Goal: Task Accomplishment & Management: Complete application form

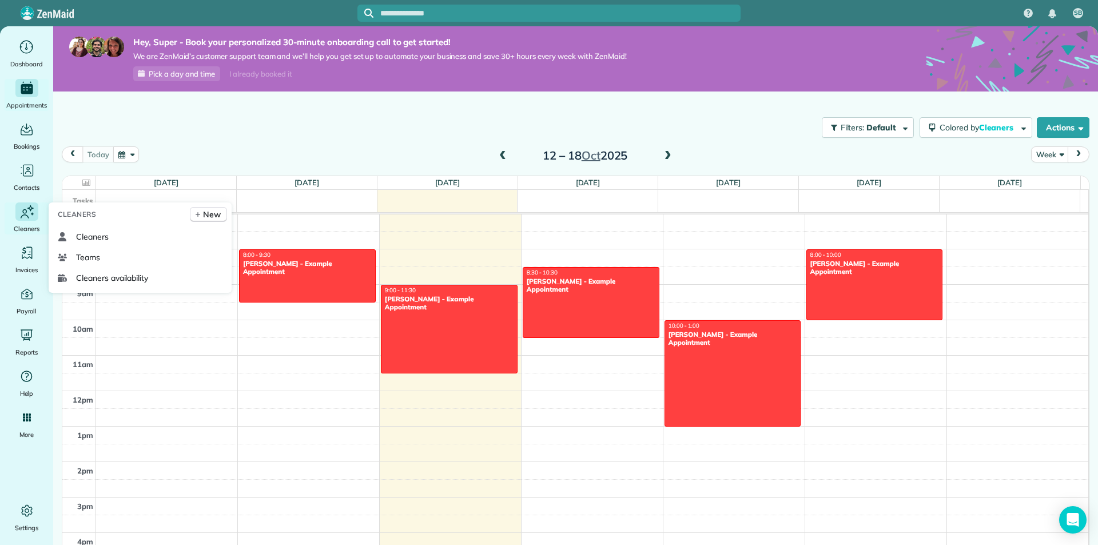
click at [30, 230] on span "Cleaners" at bounding box center [27, 228] width 26 height 11
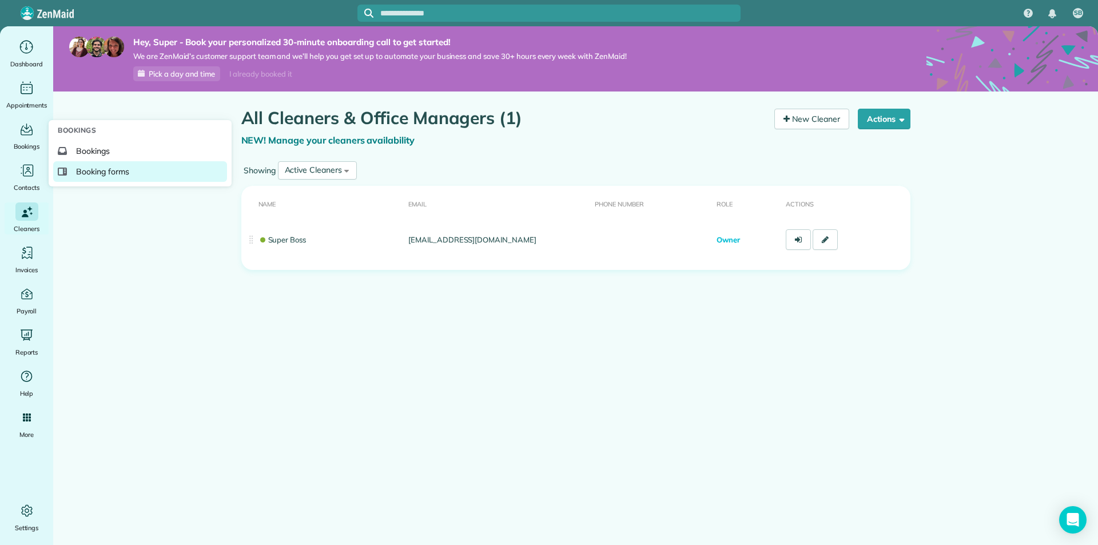
click at [78, 165] on link "Booking forms" at bounding box center [140, 171] width 174 height 21
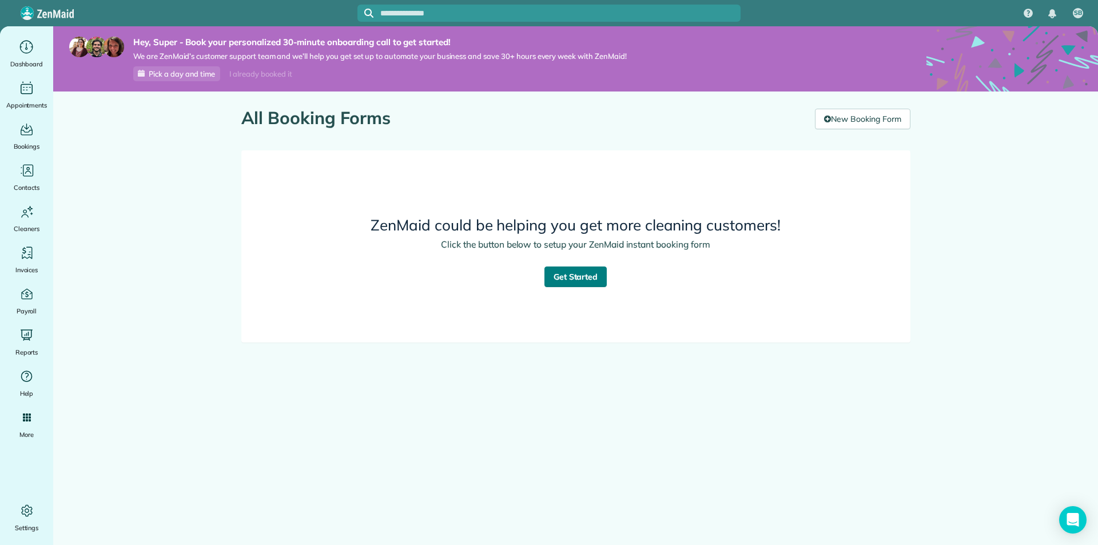
click at [589, 281] on link "Get Started" at bounding box center [576, 277] width 63 height 21
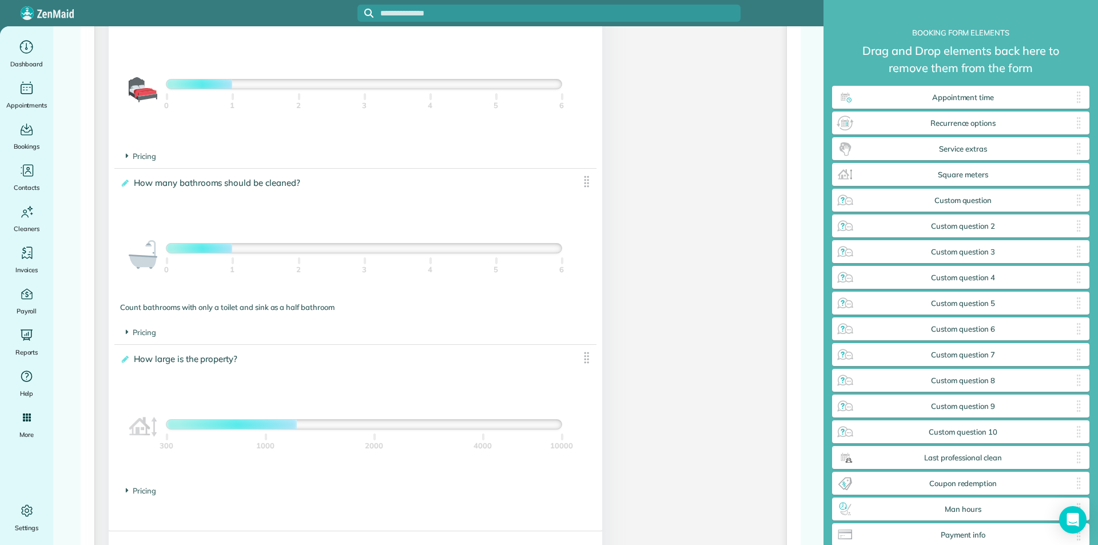
scroll to position [1064, 0]
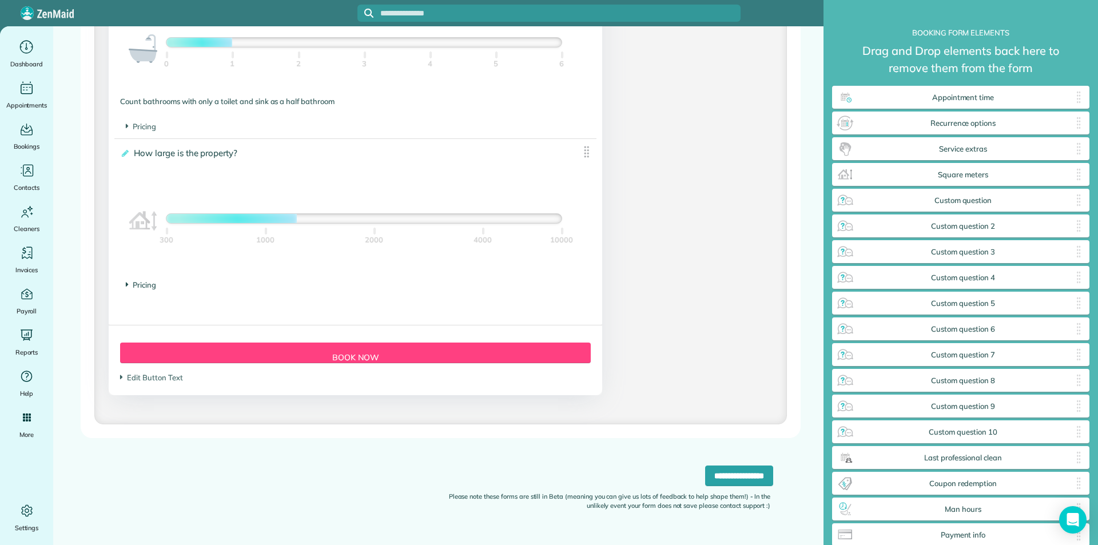
click at [132, 289] on span "Pricing" at bounding box center [141, 284] width 30 height 9
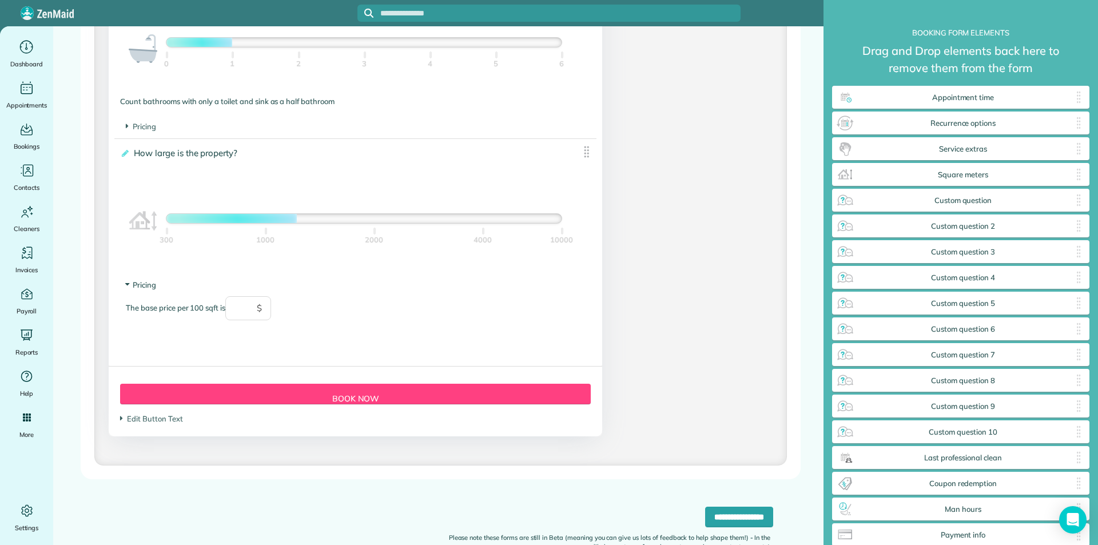
click at [134, 288] on span "Pricing" at bounding box center [141, 284] width 30 height 9
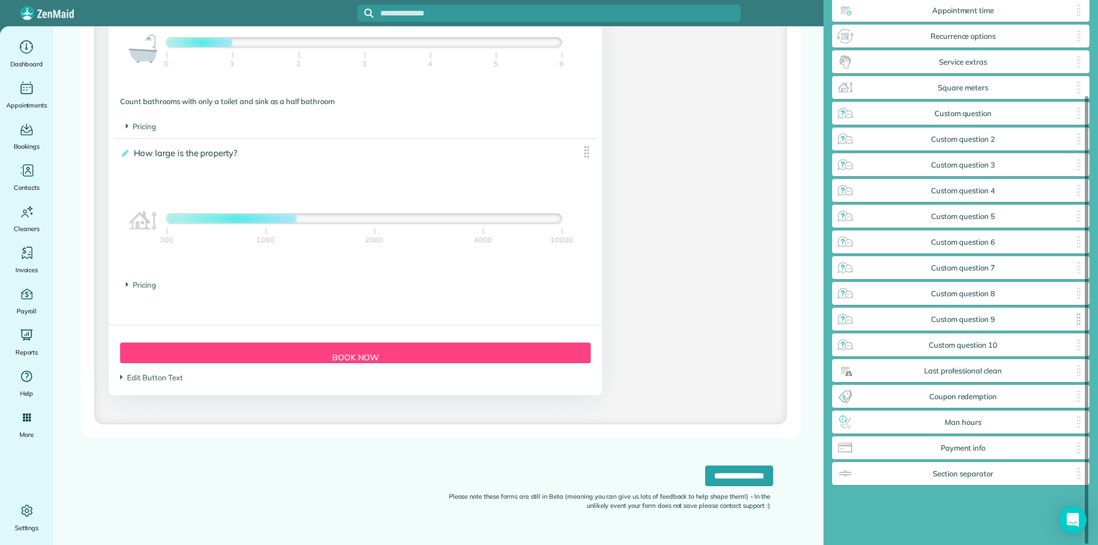
scroll to position [0, 0]
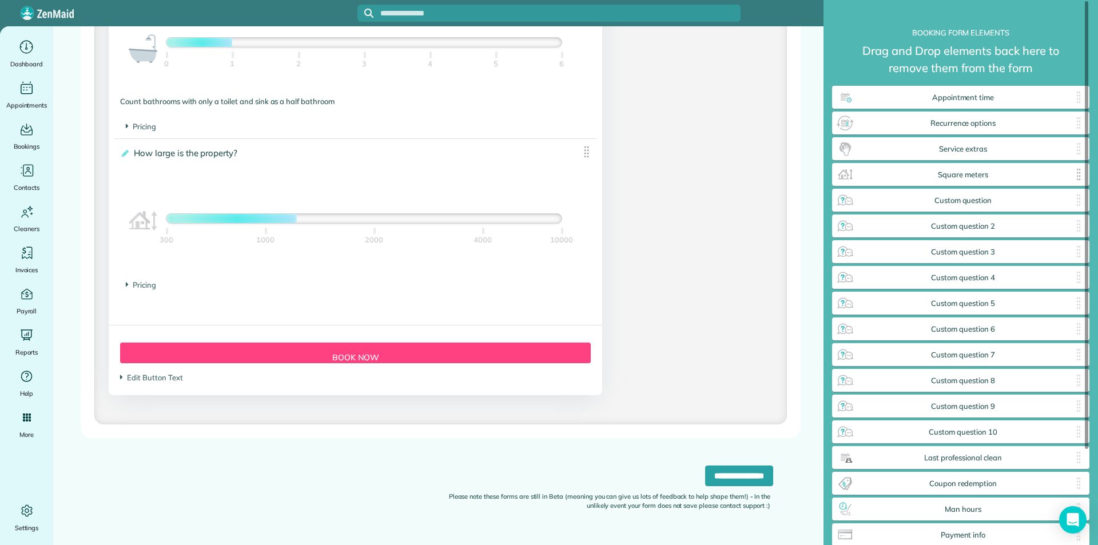
click at [960, 176] on span "Square meters" at bounding box center [963, 174] width 217 height 9
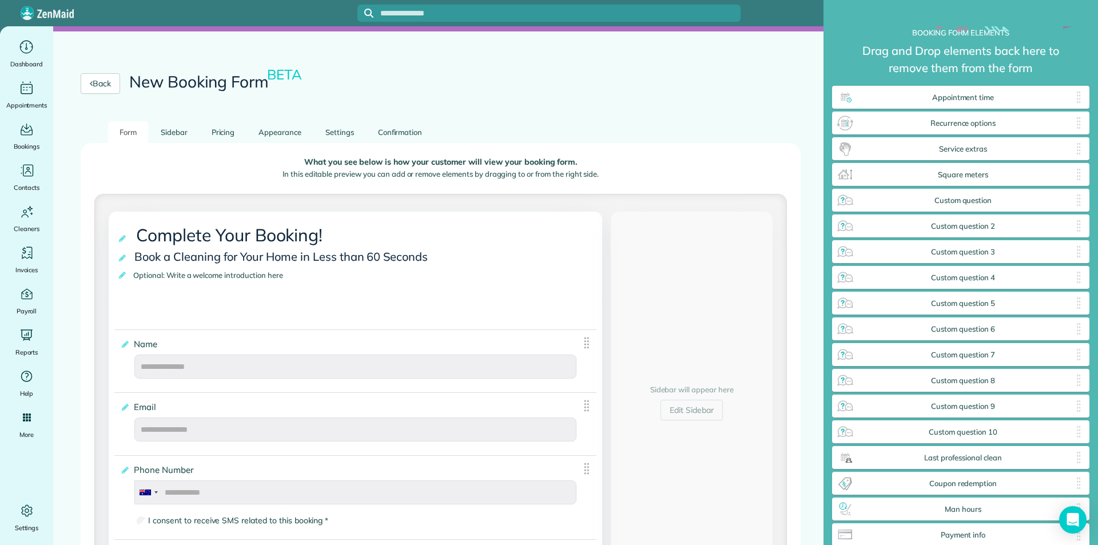
scroll to position [34, 0]
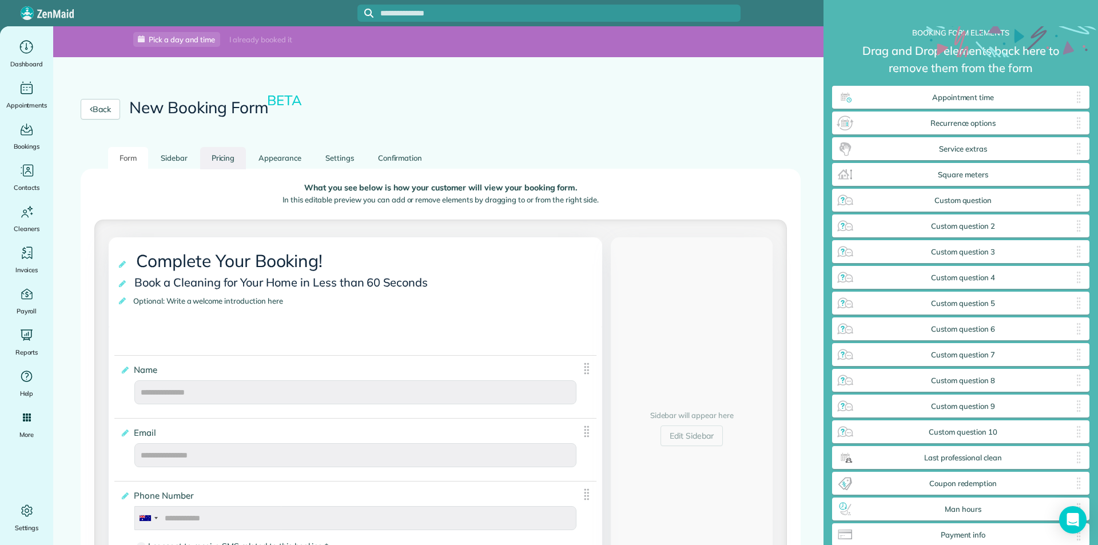
click at [215, 157] on link "Pricing" at bounding box center [223, 158] width 46 height 22
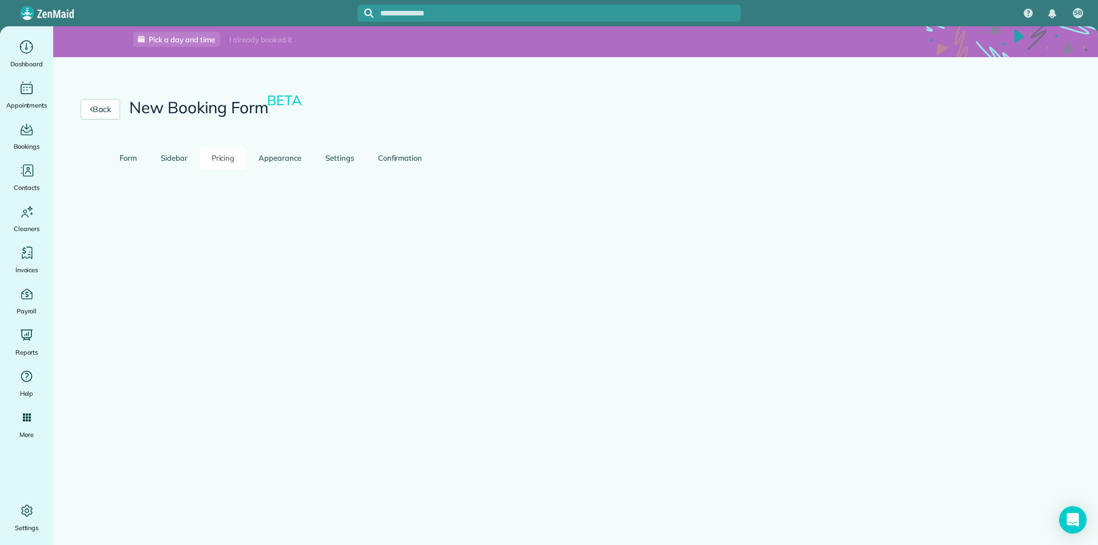
scroll to position [0, 0]
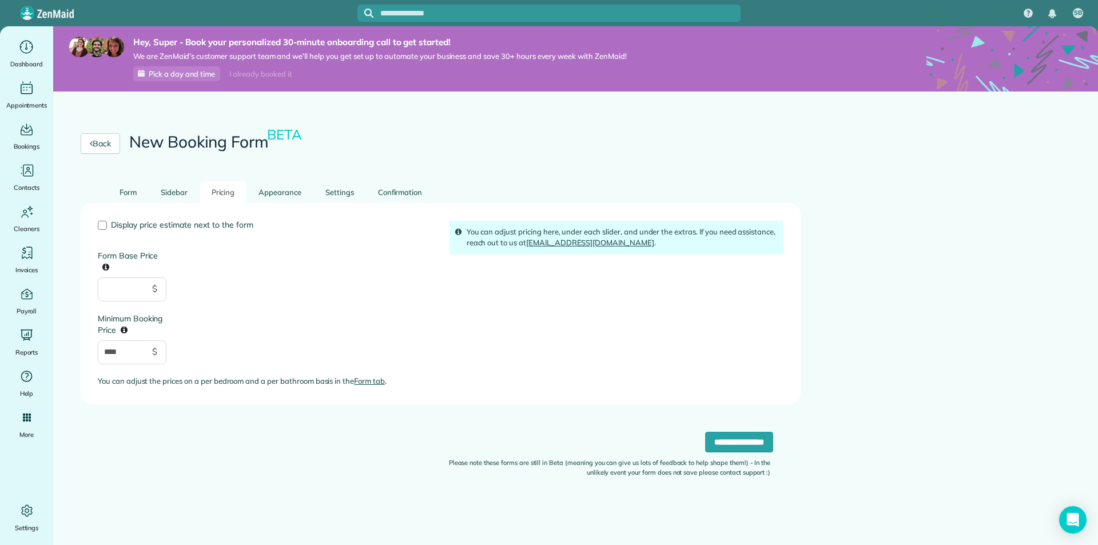
click at [126, 256] on label "Form Base Price" at bounding box center [132, 252] width 69 height 41
click at [126, 277] on input "Form Base Price" at bounding box center [132, 289] width 69 height 24
click at [133, 201] on link "Form" at bounding box center [128, 192] width 40 height 22
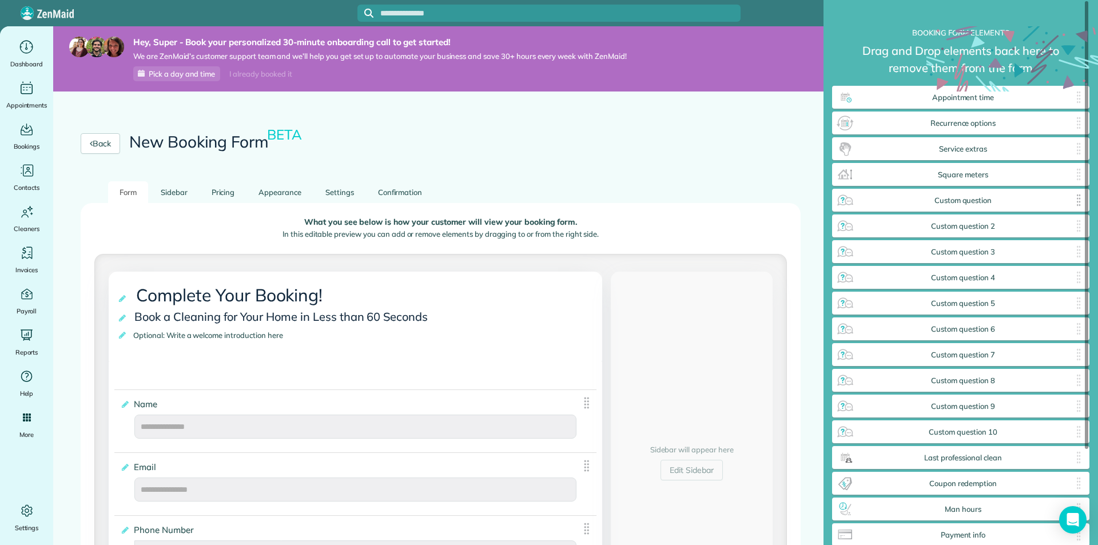
click at [960, 212] on div "Custom question ✕" at bounding box center [960, 200] width 257 height 23
click at [962, 205] on span "Custom question" at bounding box center [963, 200] width 217 height 9
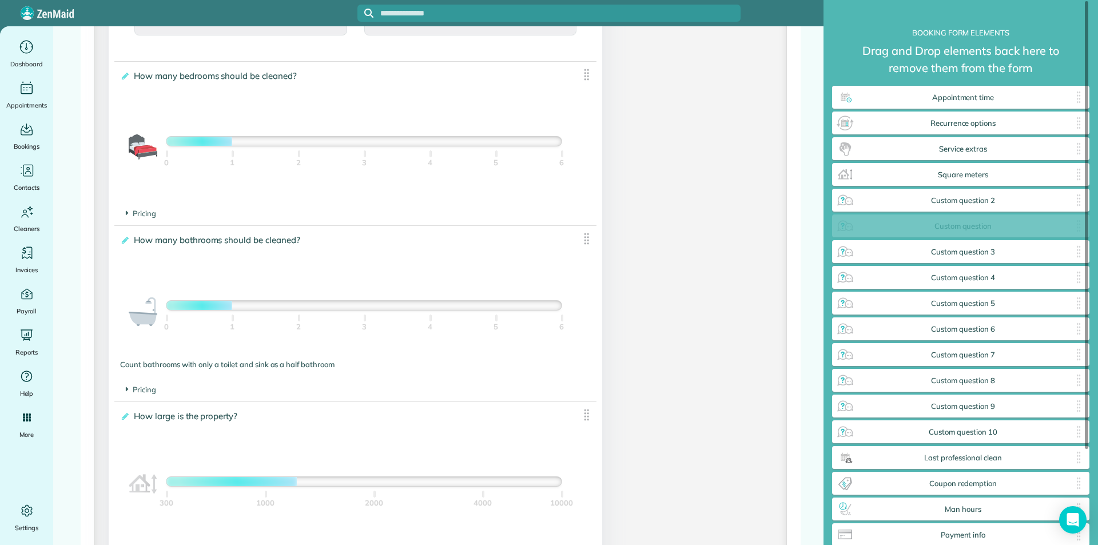
scroll to position [574, 256]
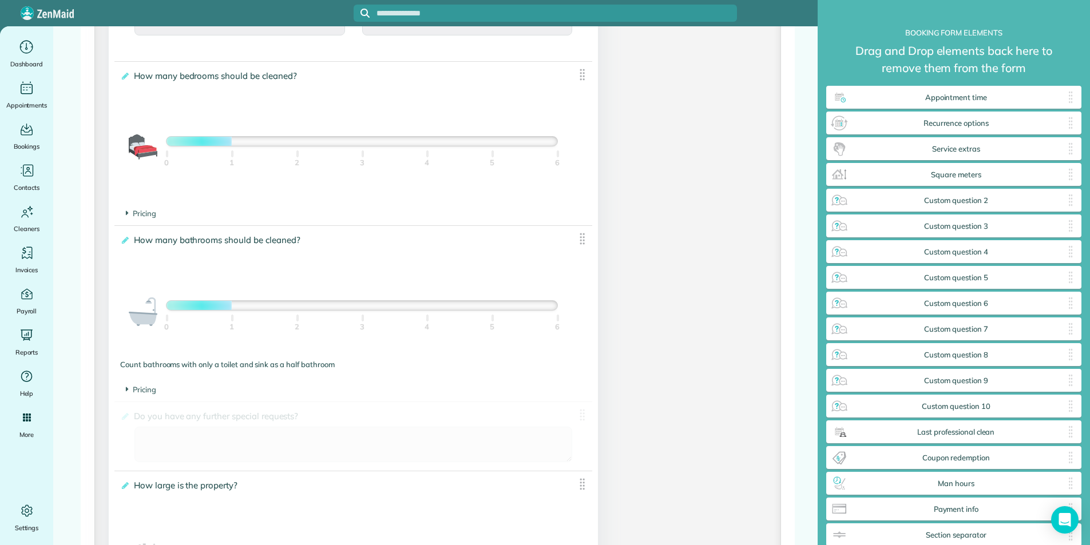
click at [263, 419] on span "Do you have any further special requests?" at bounding box center [218, 416] width 174 height 17
click at [0, 0] on input "**********" at bounding box center [0, 0] width 0 height 0
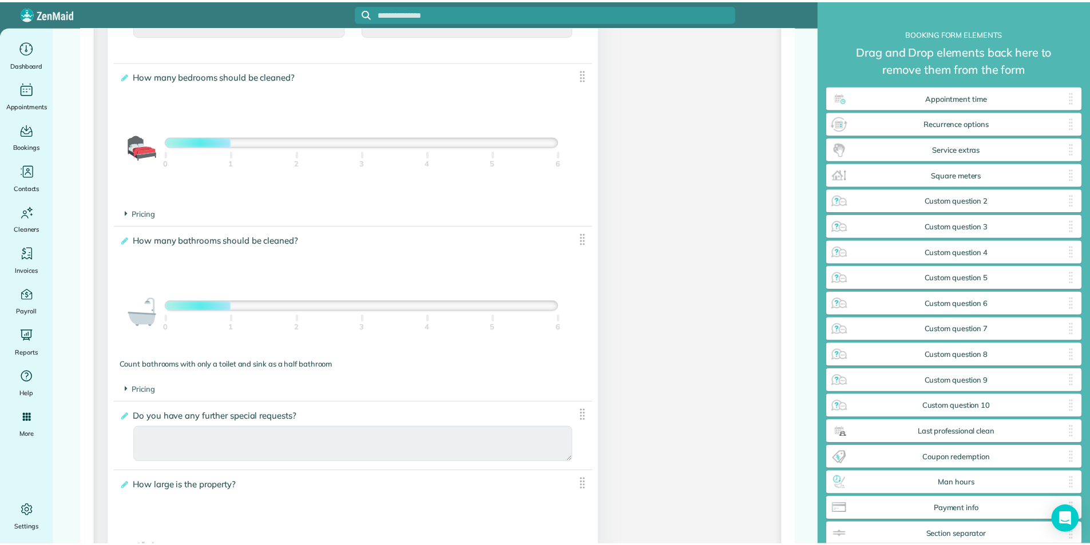
scroll to position [574, 257]
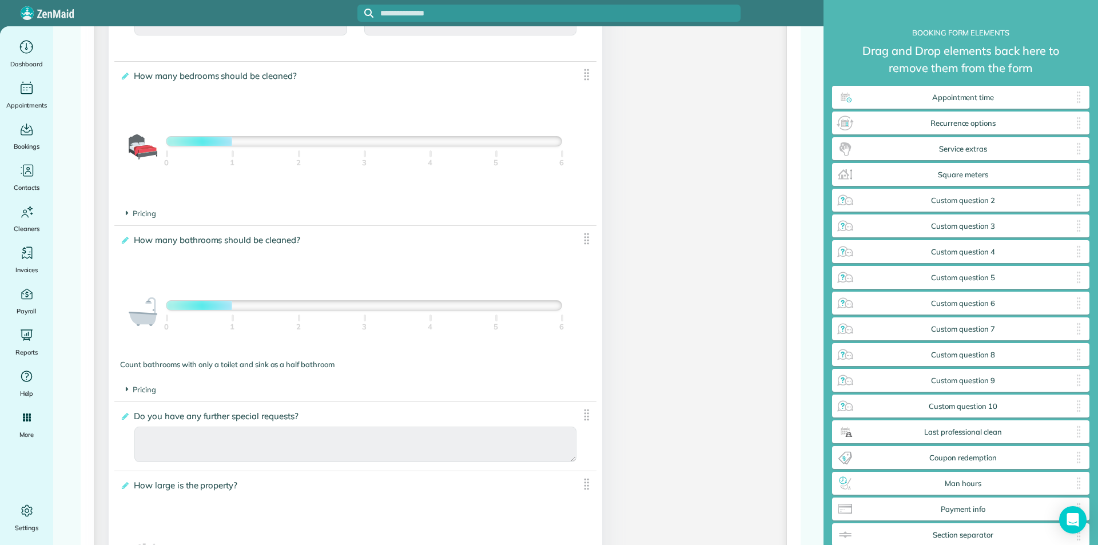
click at [256, 413] on span "Do you have any further special requests?" at bounding box center [218, 416] width 174 height 17
click at [0, 0] on input "**********" at bounding box center [0, 0] width 0 height 0
click at [125, 417] on icon at bounding box center [124, 416] width 9 height 8
click at [0, 0] on input "**********" at bounding box center [0, 0] width 0 height 0
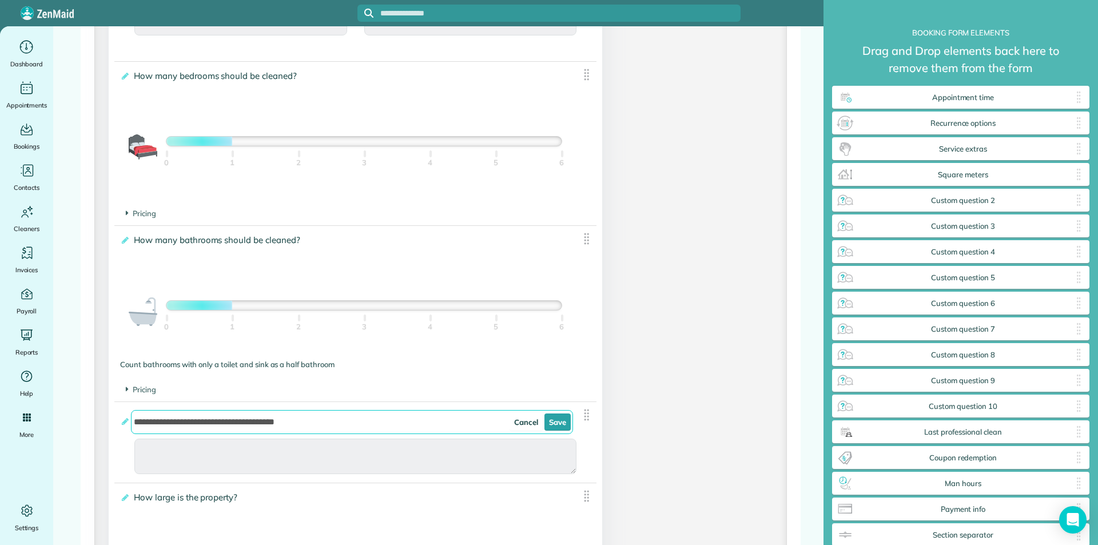
click at [579, 416] on img at bounding box center [586, 415] width 14 height 14
click at [578, 448] on div "**********" at bounding box center [355, 442] width 482 height 81
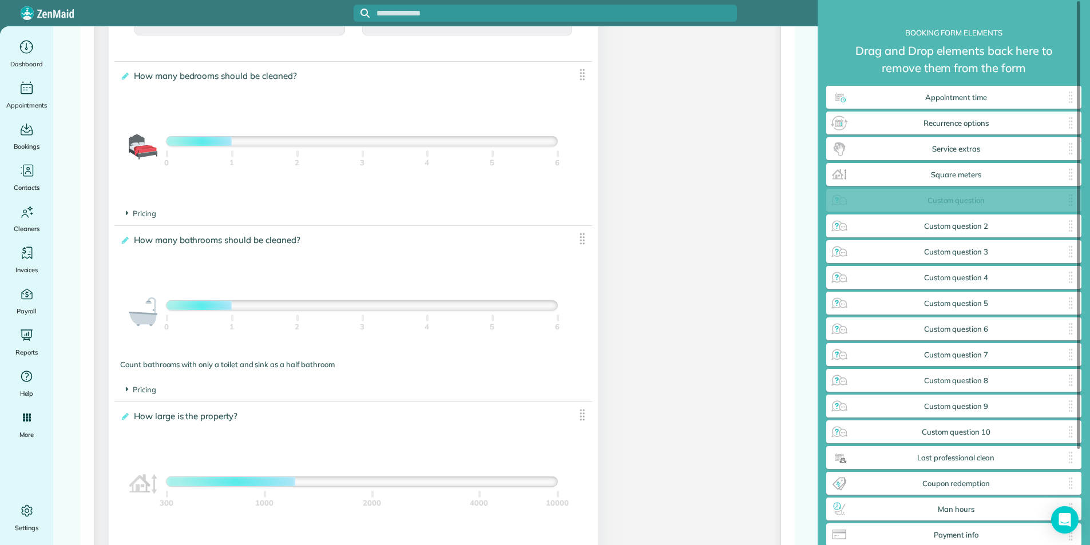
drag, startPoint x: 583, startPoint y: 419, endPoint x: 938, endPoint y: 192, distance: 420.8
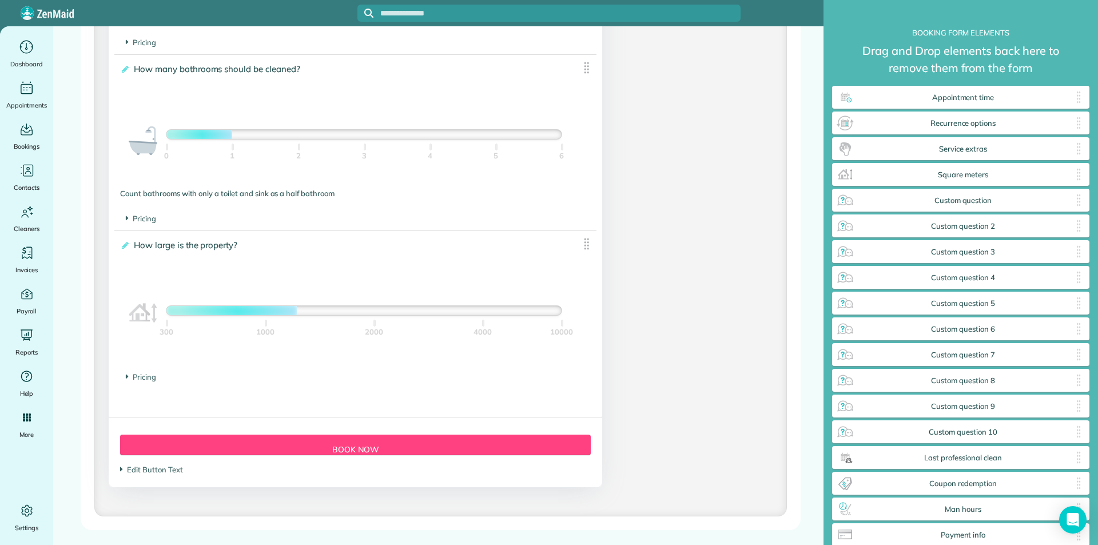
scroll to position [950, 0]
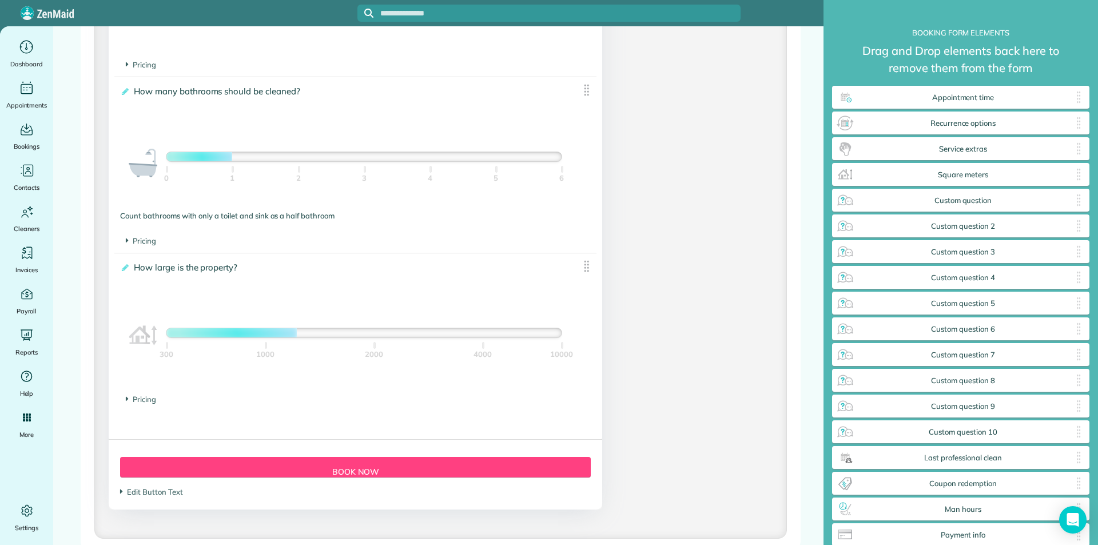
click at [284, 333] on div at bounding box center [231, 332] width 130 height 9
click at [239, 335] on div at bounding box center [363, 332] width 395 height 9
drag, startPoint x: 240, startPoint y: 335, endPoint x: 259, endPoint y: 336, distance: 19.0
click at [259, 336] on div at bounding box center [363, 332] width 395 height 9
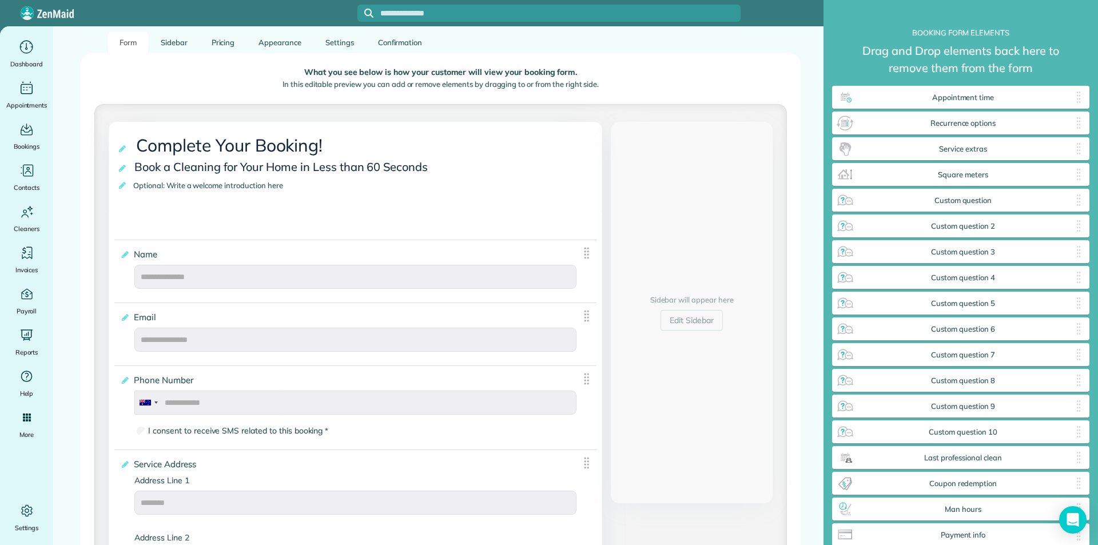
scroll to position [149, 0]
click at [185, 49] on link "Sidebar" at bounding box center [174, 44] width 50 height 22
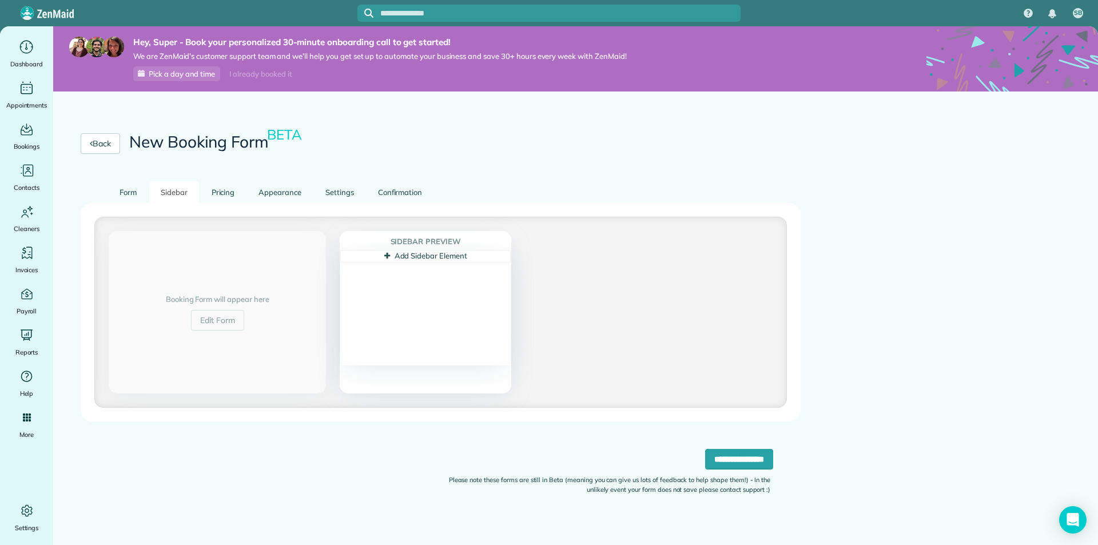
scroll to position [0, 0]
click at [227, 196] on link "Pricing" at bounding box center [223, 192] width 46 height 22
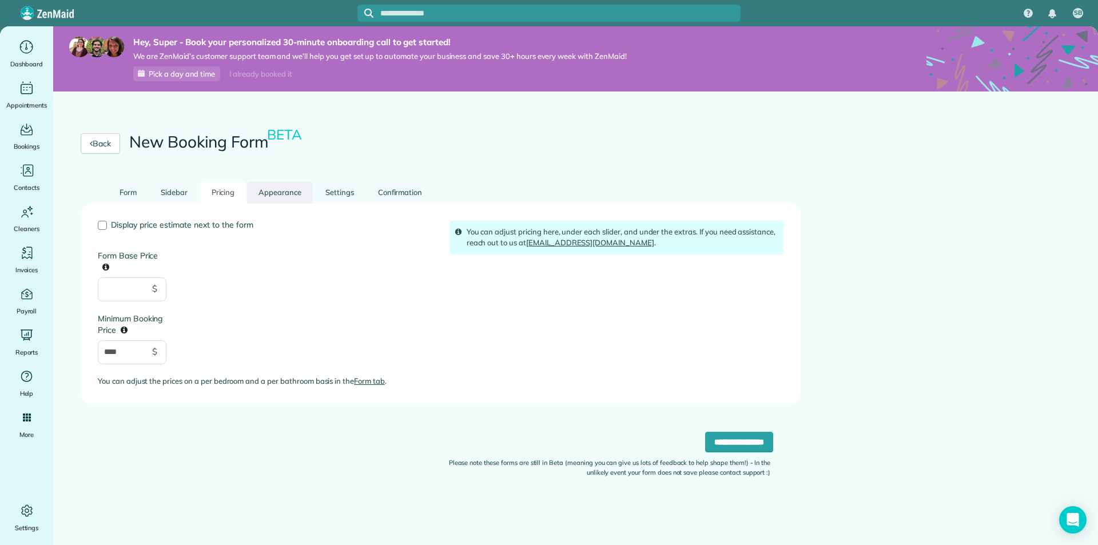
click at [288, 199] on link "Appearance" at bounding box center [280, 192] width 66 height 22
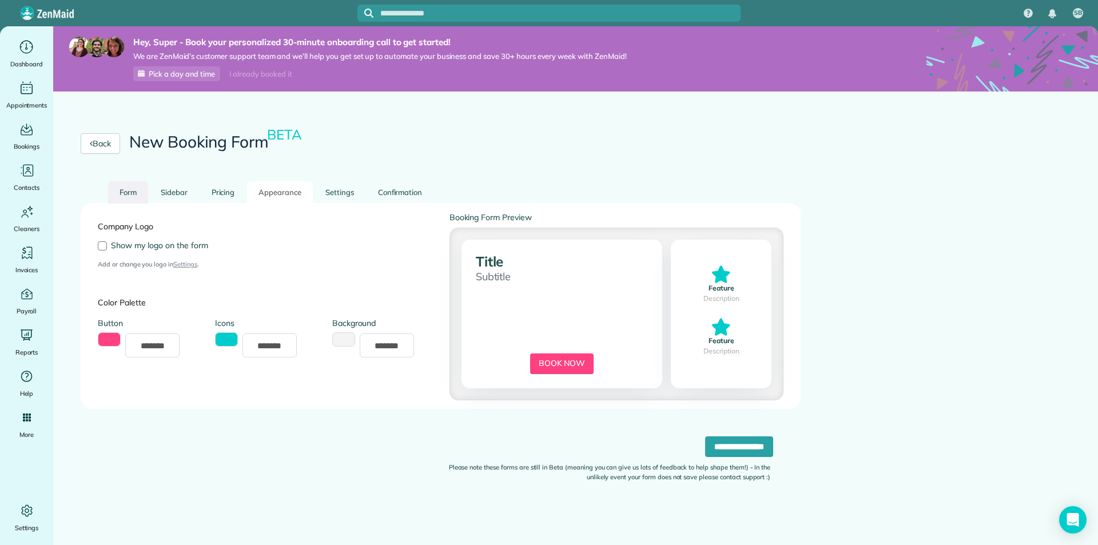
click at [124, 202] on link "Form" at bounding box center [128, 192] width 40 height 22
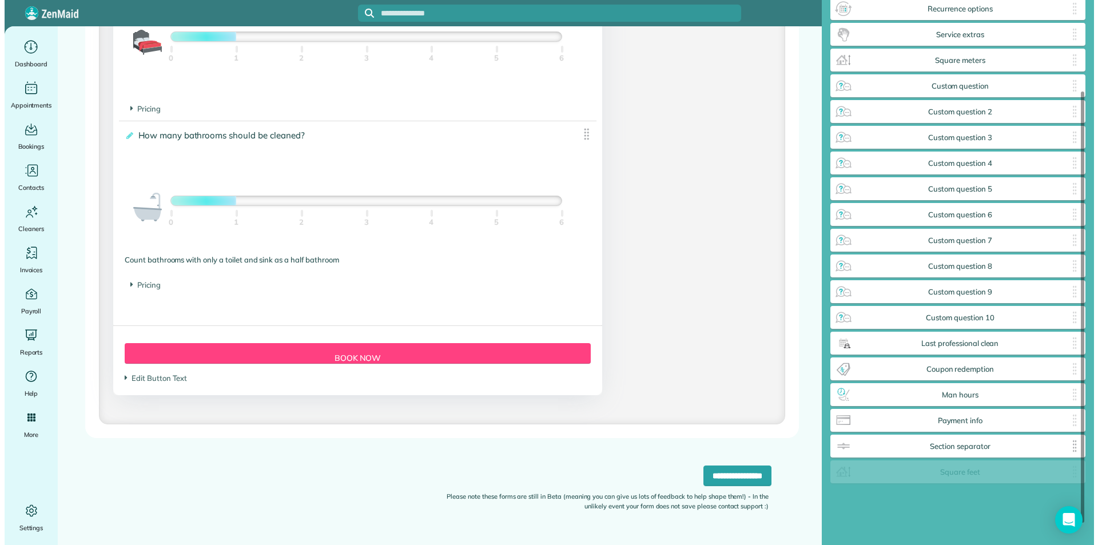
scroll to position [906, 0]
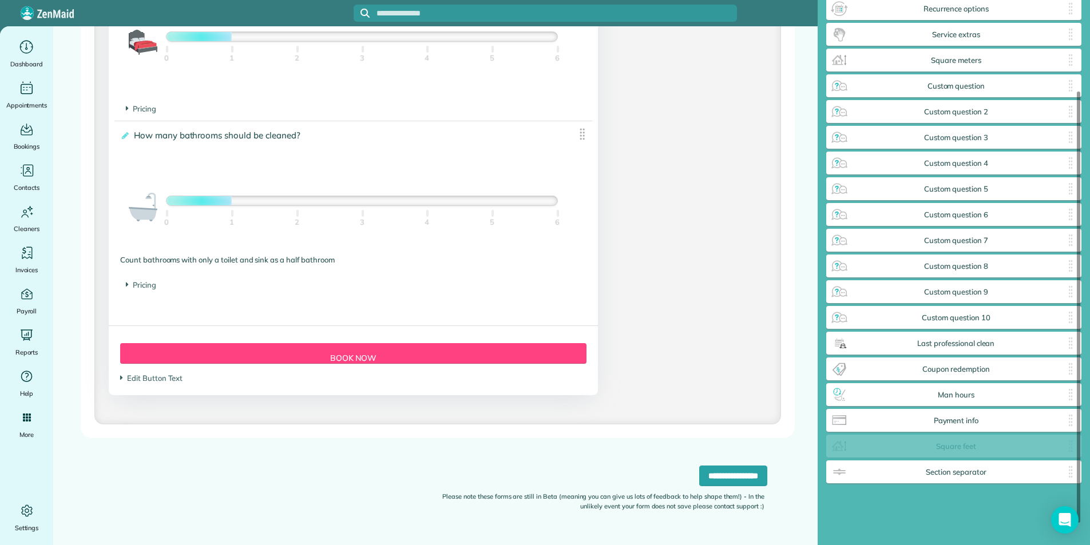
drag, startPoint x: 581, startPoint y: 247, endPoint x: 966, endPoint y: 439, distance: 430.8
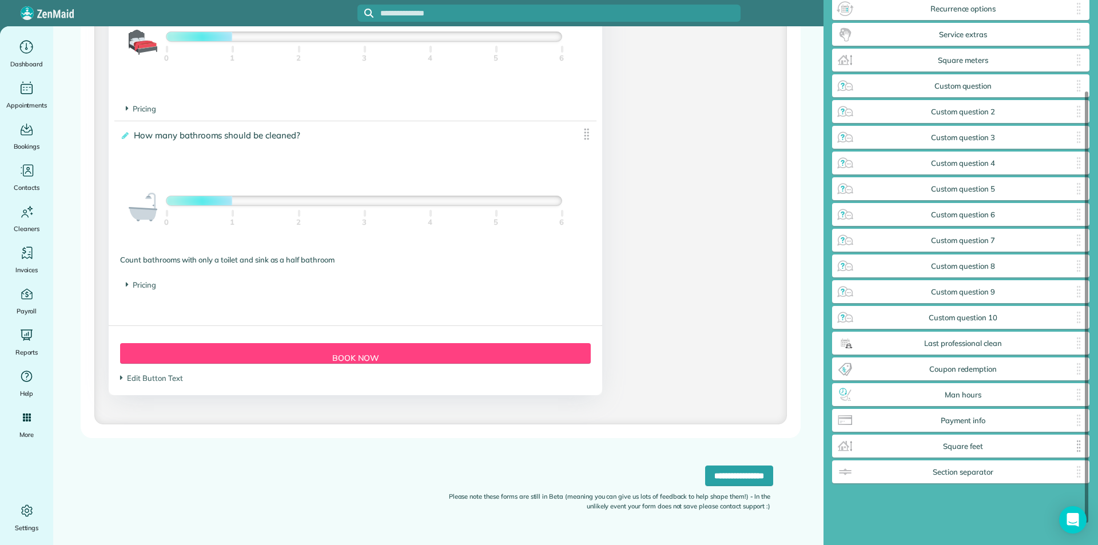
scroll to position [574, 257]
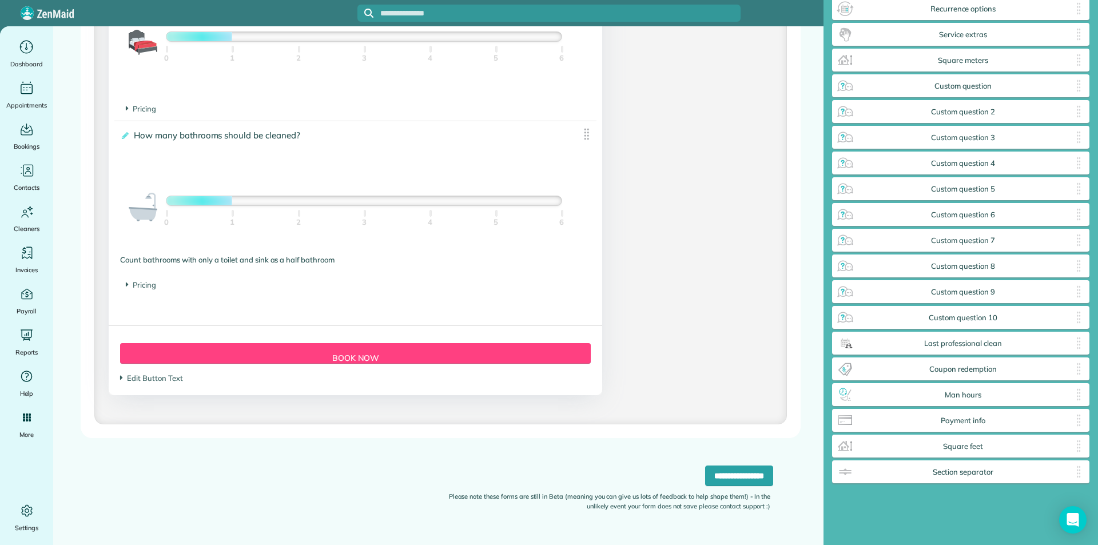
click at [175, 262] on div "Count bathrooms with only a toilet and sink as a half bathroom" at bounding box center [355, 260] width 471 height 11
click at [125, 138] on icon at bounding box center [124, 136] width 9 height 8
click at [0, 0] on input "**********" at bounding box center [0, 0] width 0 height 0
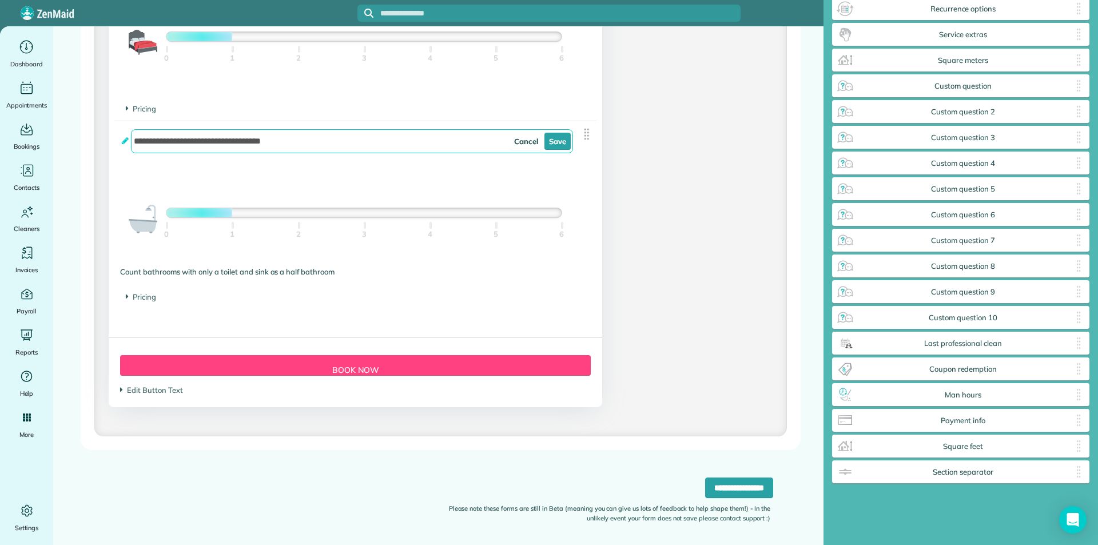
click at [125, 138] on icon at bounding box center [124, 141] width 9 height 8
click at [131, 138] on input "**********" at bounding box center [352, 141] width 442 height 24
click at [558, 144] on link "Save" at bounding box center [558, 141] width 26 height 17
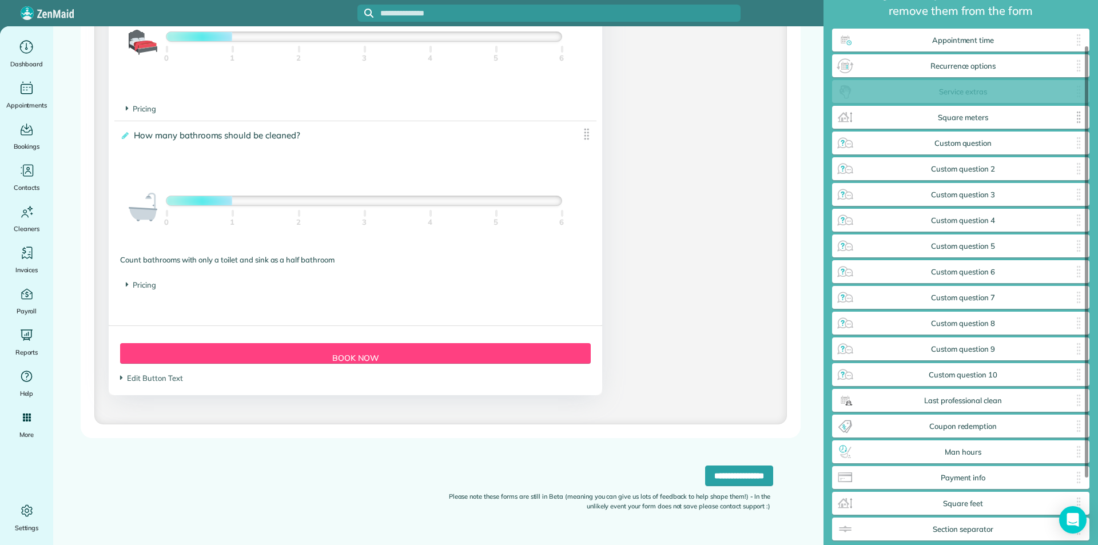
scroll to position [574, 256]
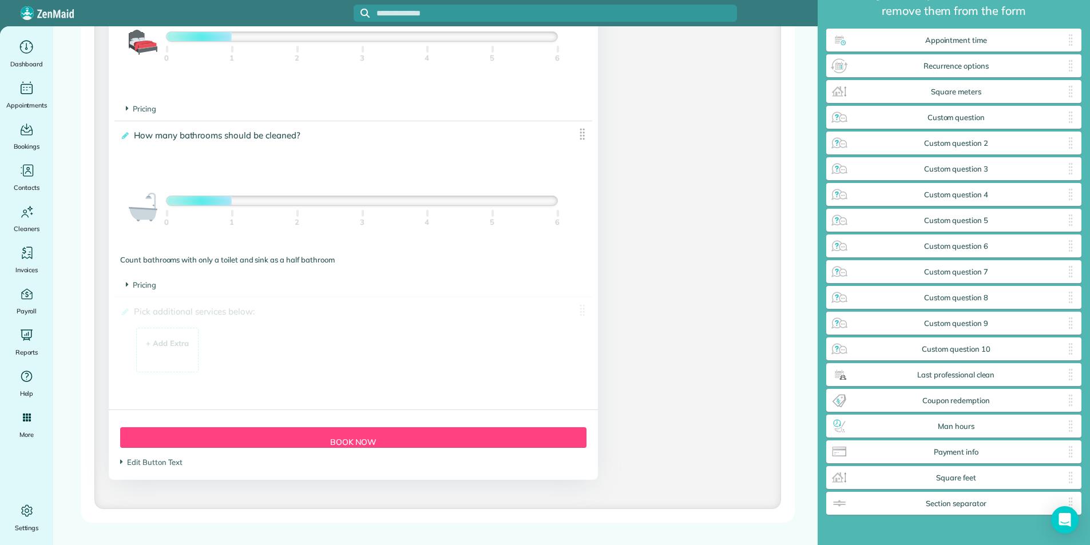
drag, startPoint x: 1004, startPoint y: 92, endPoint x: 181, endPoint y: 329, distance: 857.1
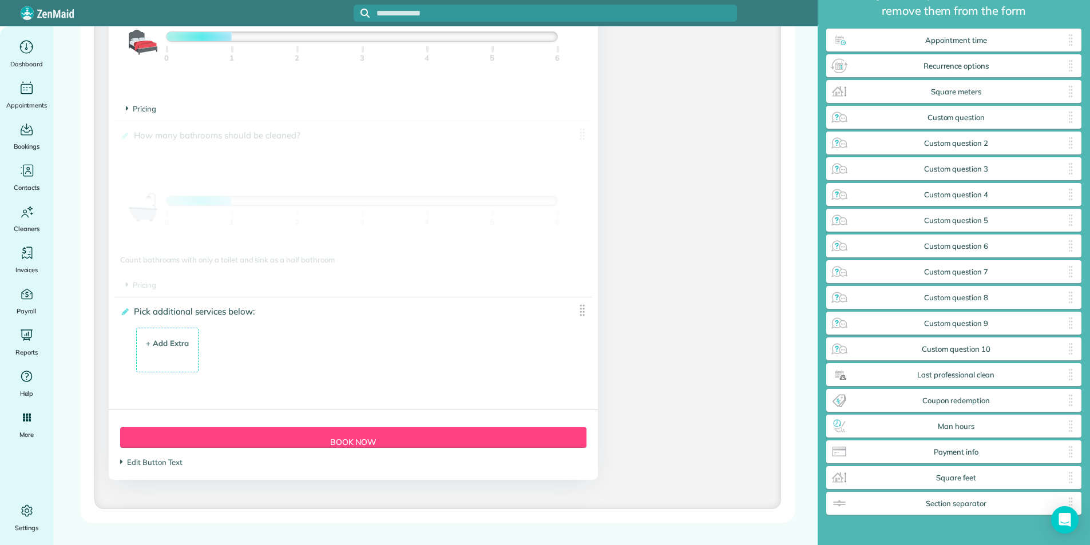
drag, startPoint x: 260, startPoint y: 280, endPoint x: 243, endPoint y: 276, distance: 18.2
click at [243, 276] on footer "Pricing The base price per bathroom is $" at bounding box center [353, 285] width 478 height 23
drag, startPoint x: 583, startPoint y: 141, endPoint x: 517, endPoint y: 146, distance: 66.0
click at [517, 146] on div "**********" at bounding box center [353, 197] width 478 height 153
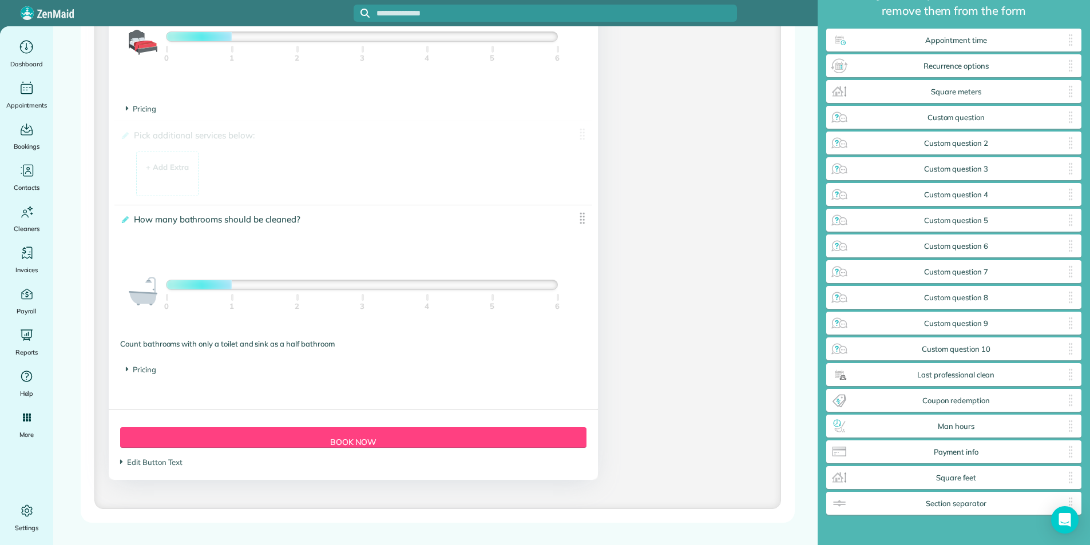
drag, startPoint x: 576, startPoint y: 309, endPoint x: 545, endPoint y: 132, distance: 179.4
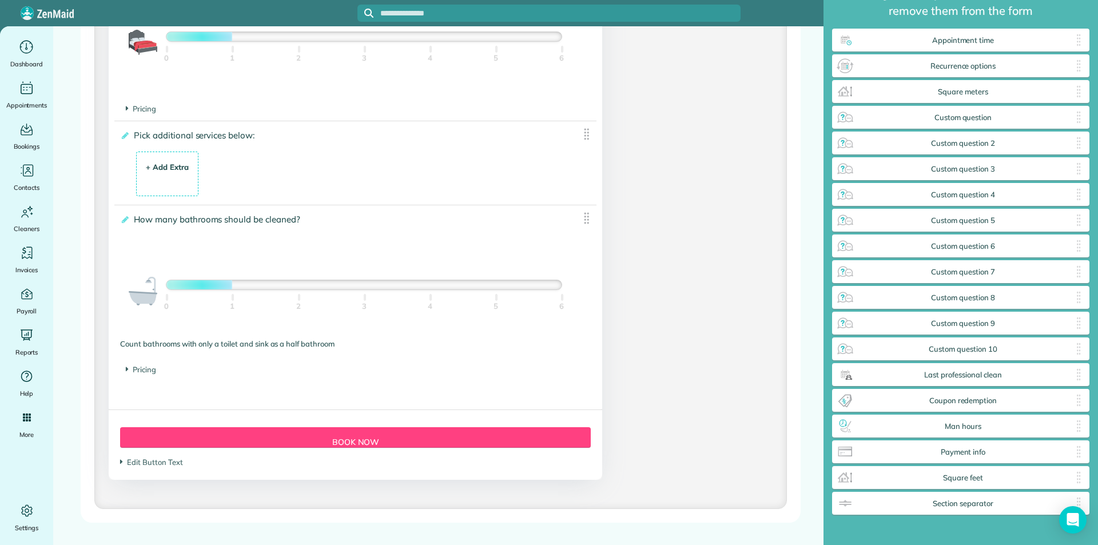
click at [160, 162] on div "+ Add Extra" at bounding box center [167, 167] width 43 height 11
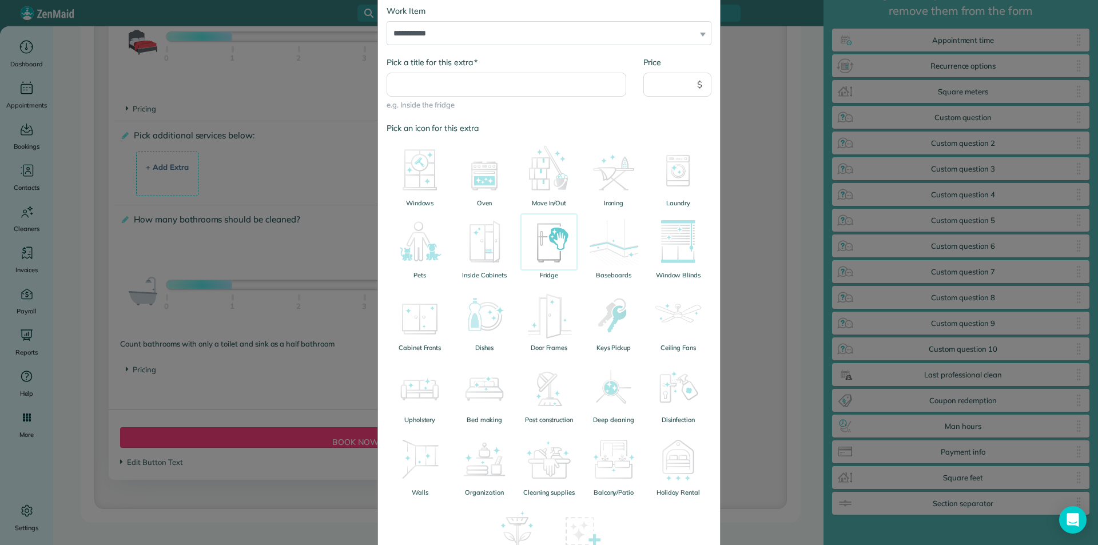
scroll to position [57, 0]
click at [418, 192] on img at bounding box center [419, 172] width 57 height 57
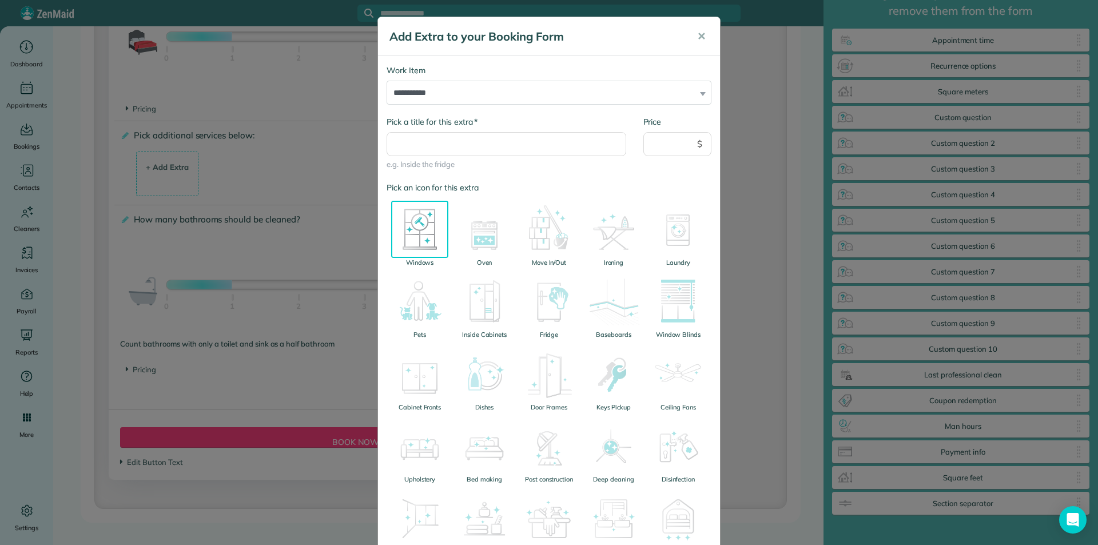
scroll to position [0, 0]
click at [455, 94] on select "**********" at bounding box center [549, 93] width 325 height 24
click at [448, 139] on input "* Pick a title for this extra" at bounding box center [507, 145] width 240 height 24
click at [100, 78] on div "**********" at bounding box center [549, 272] width 1098 height 545
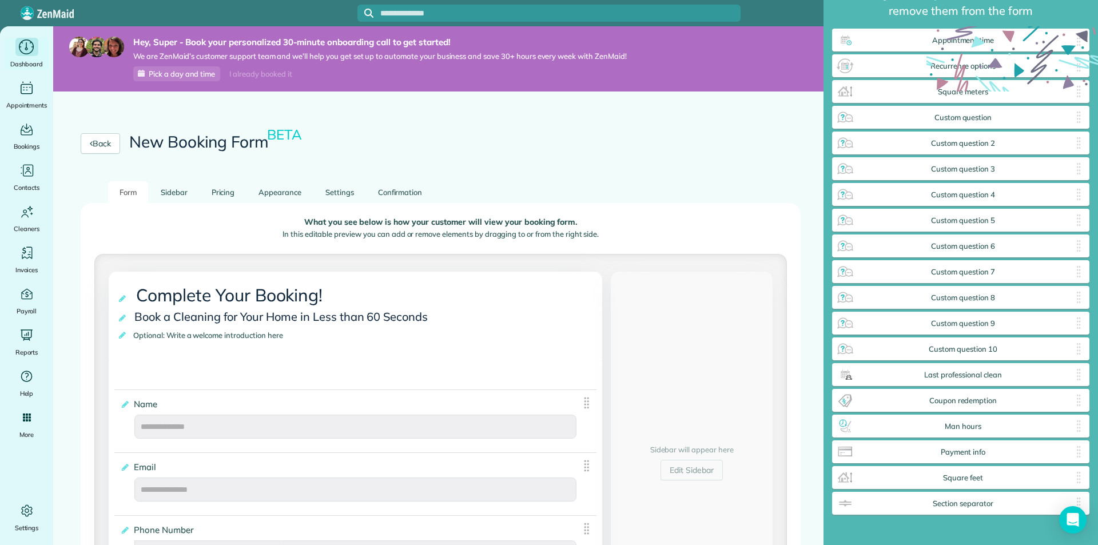
click at [35, 52] on div "Main" at bounding box center [26, 47] width 23 height 18
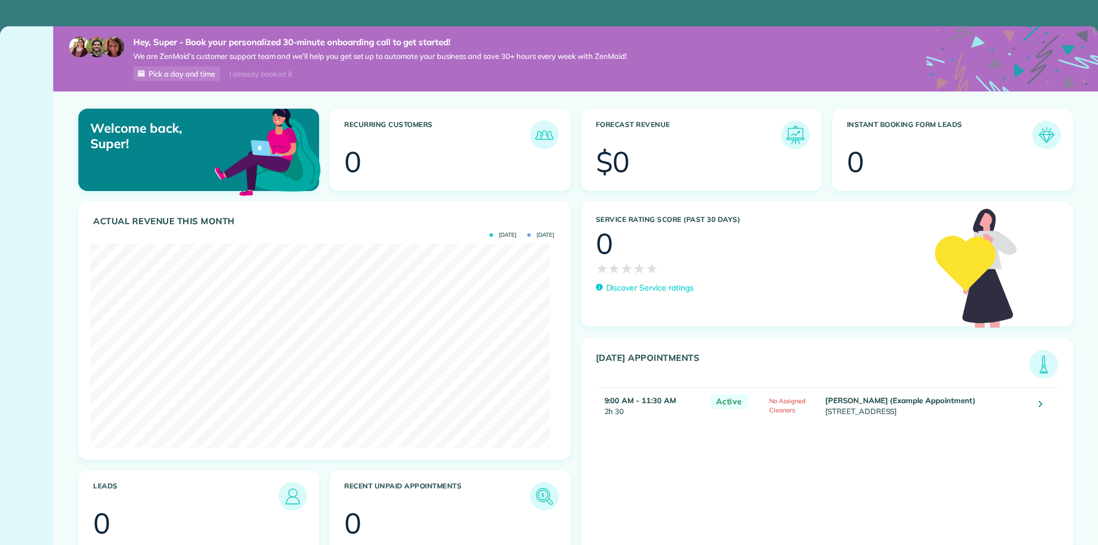
scroll to position [204, 459]
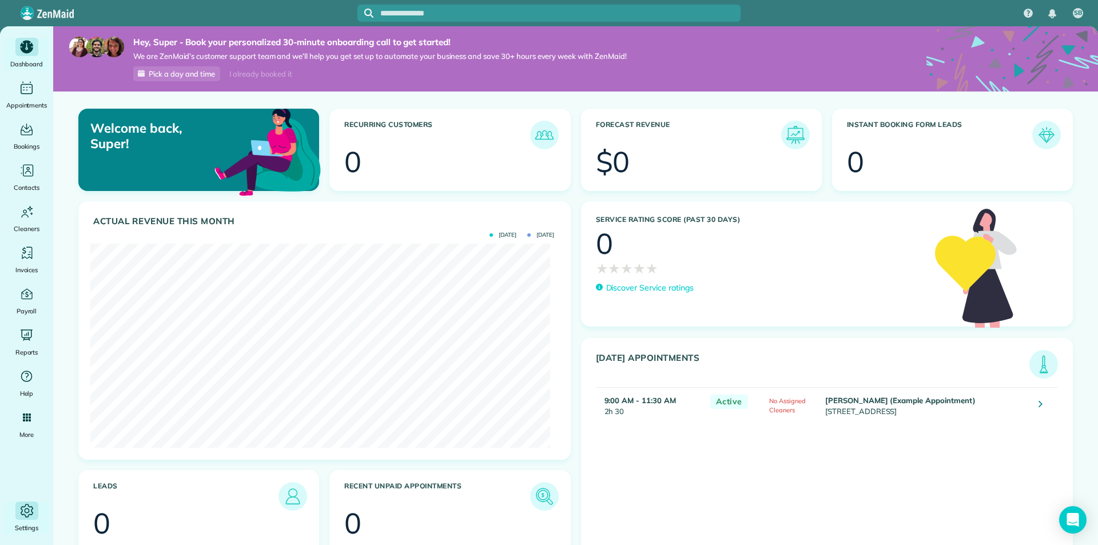
click at [23, 509] on icon "Main" at bounding box center [26, 510] width 17 height 17
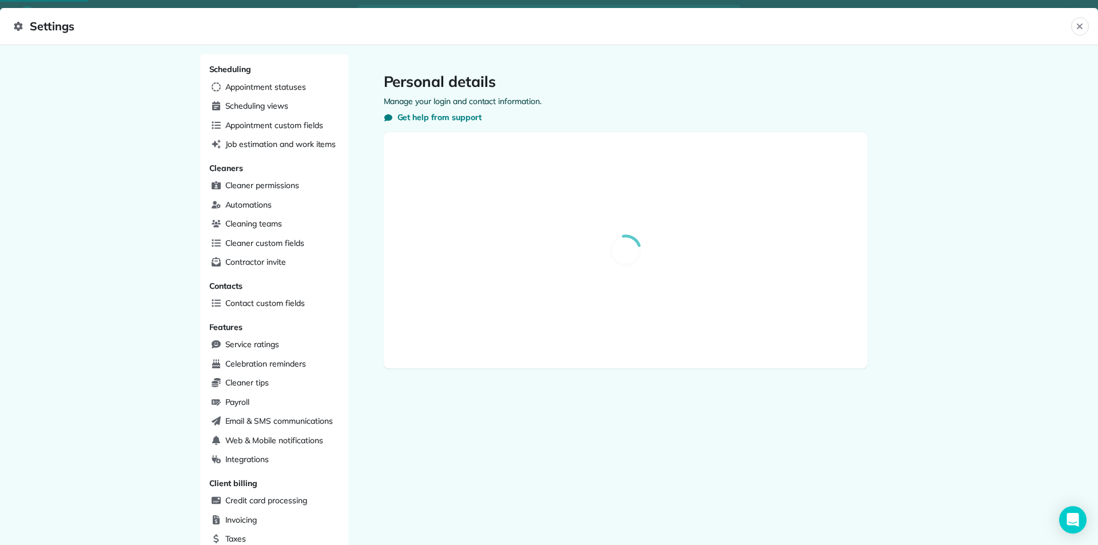
select select "**"
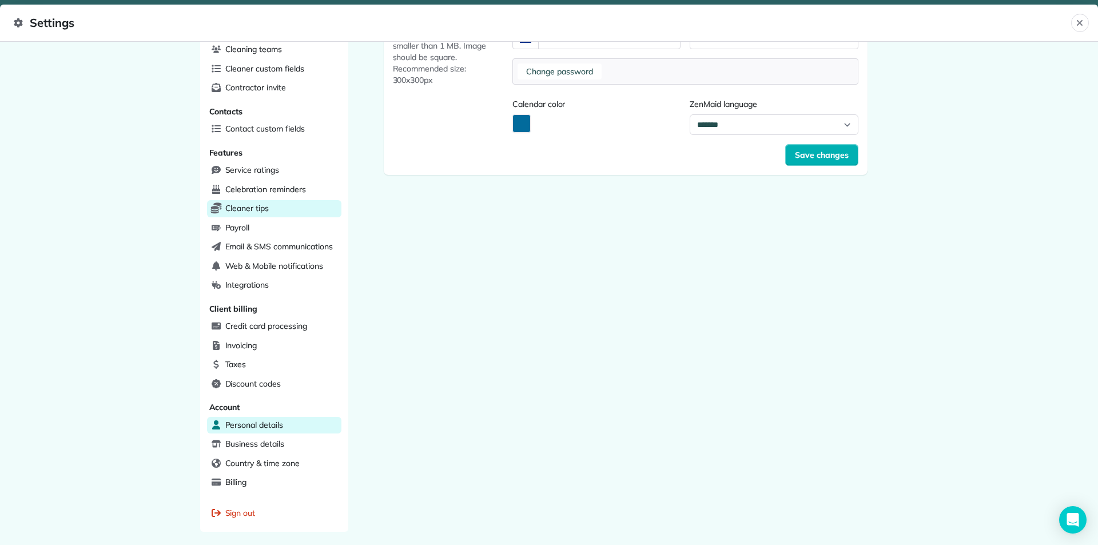
scroll to position [172, 0]
click at [268, 281] on div "Integrations" at bounding box center [274, 284] width 134 height 17
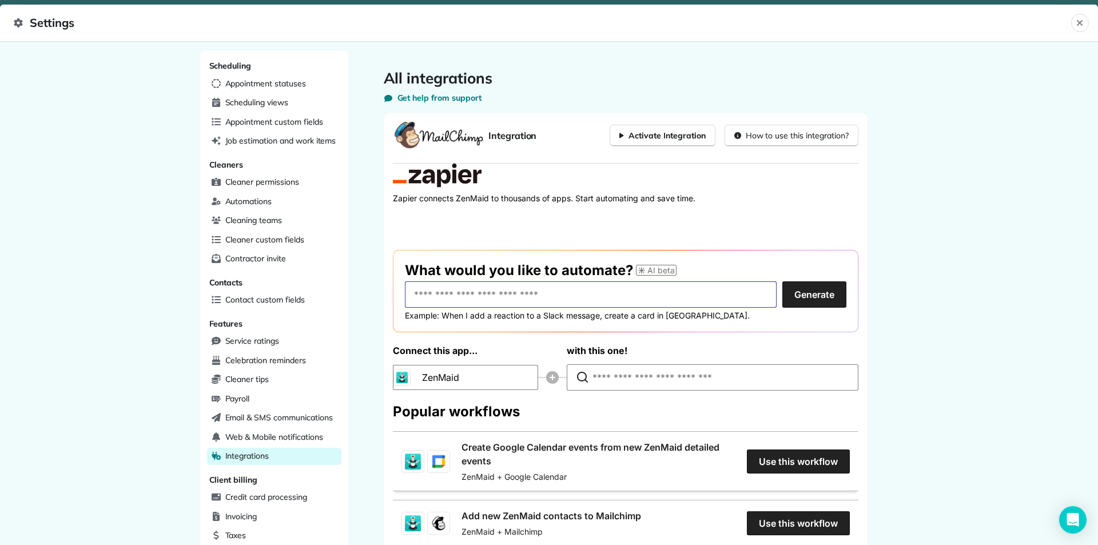
click at [480, 287] on input "text" at bounding box center [591, 294] width 372 height 26
click at [484, 366] on div "Connect this app... ZenMaid with this one!" at bounding box center [626, 368] width 466 height 48
click at [480, 378] on div "Connect this app... ZenMaid with this one!" at bounding box center [626, 368] width 466 height 48
click at [491, 304] on input "***" at bounding box center [591, 294] width 372 height 26
click at [783, 281] on button "Generate" at bounding box center [815, 294] width 64 height 26
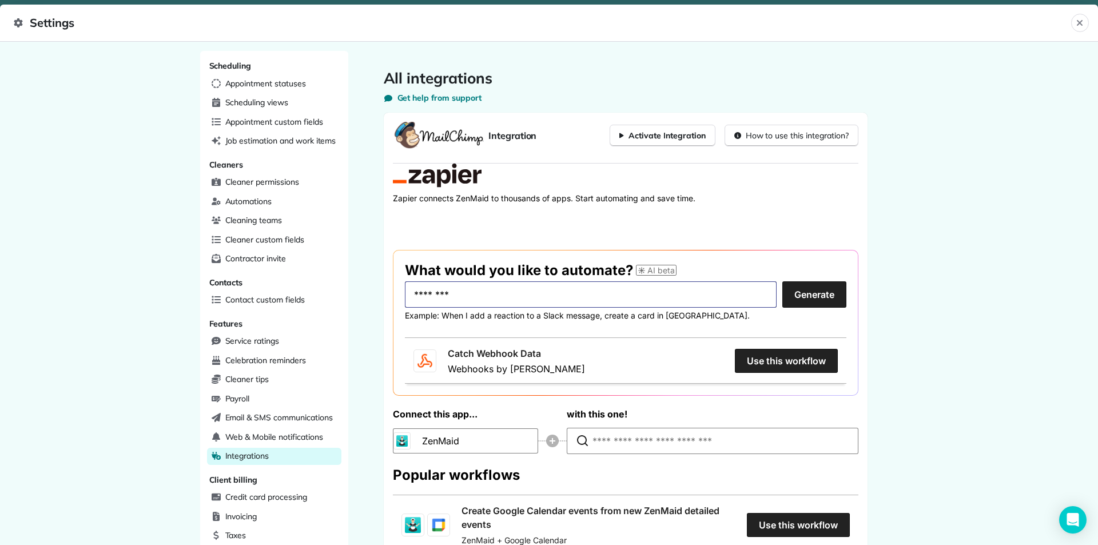
click at [510, 296] on input "********" at bounding box center [591, 294] width 372 height 26
click at [783, 281] on button "Generate" at bounding box center [815, 294] width 64 height 26
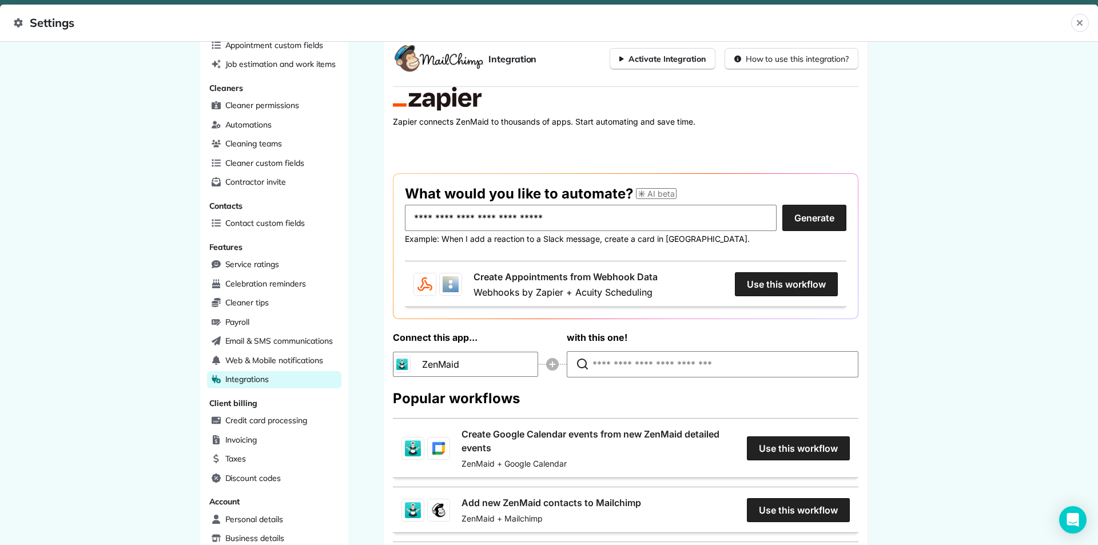
scroll to position [38, 0]
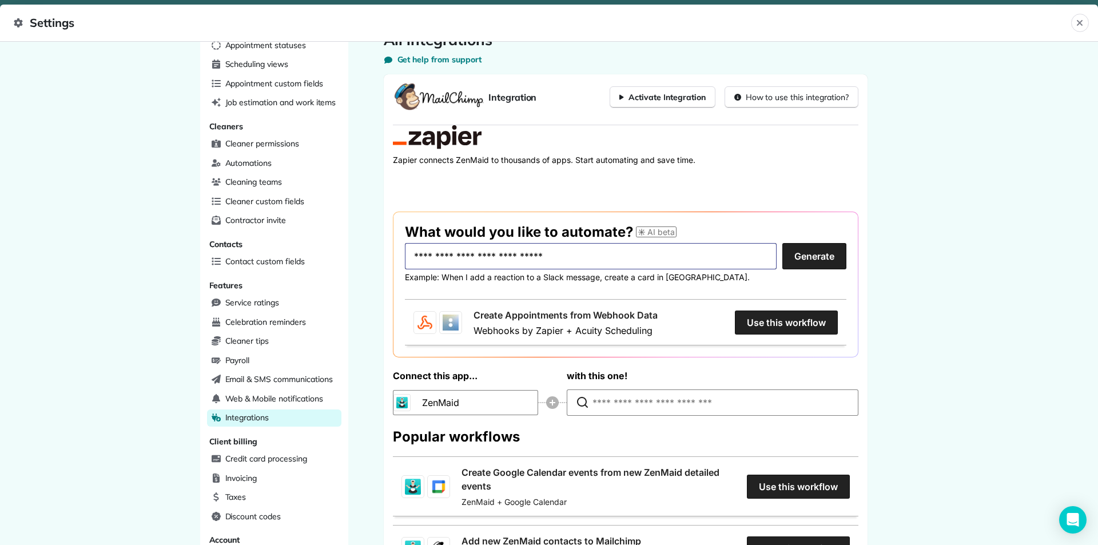
click at [501, 258] on input "**********" at bounding box center [591, 256] width 372 height 26
type input "**********"
click at [783, 243] on button "Generate" at bounding box center [815, 256] width 64 height 26
click at [629, 322] on link "Create ZenMaid Job from Webhook" at bounding box center [552, 315] width 156 height 14
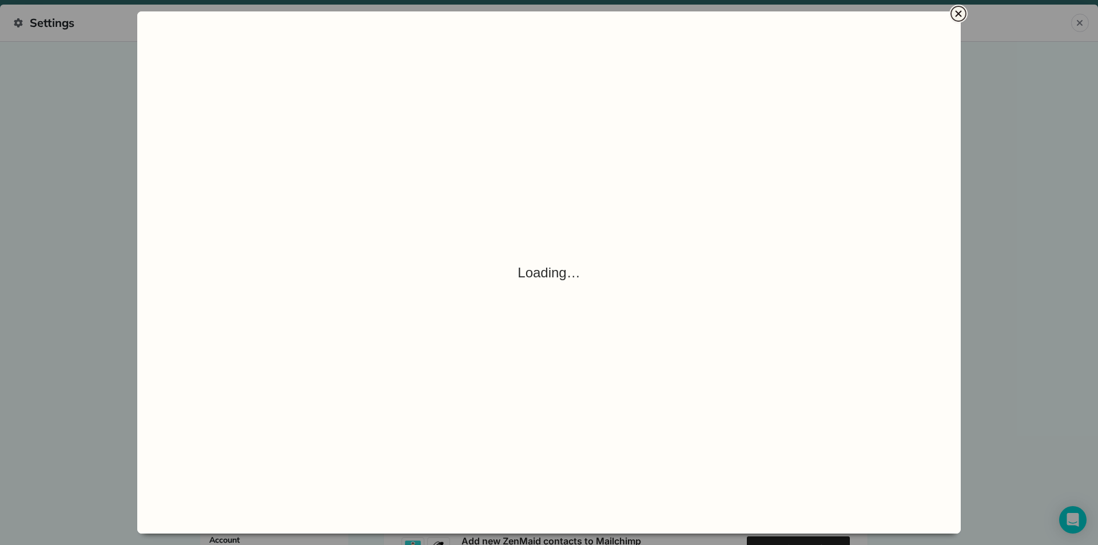
click at [954, 14] on icon "Close" at bounding box center [959, 14] width 14 height 14
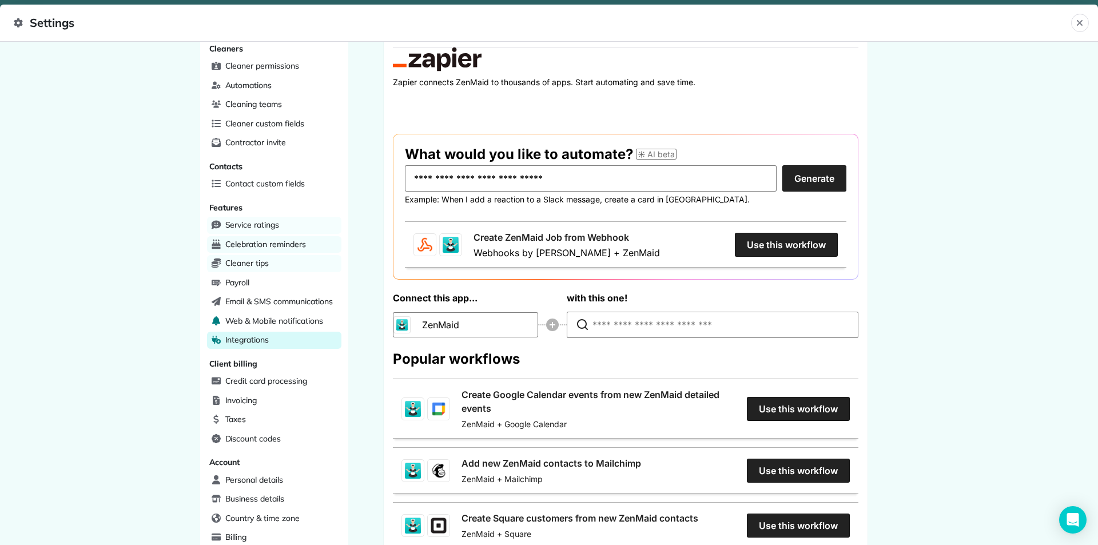
scroll to position [114, 0]
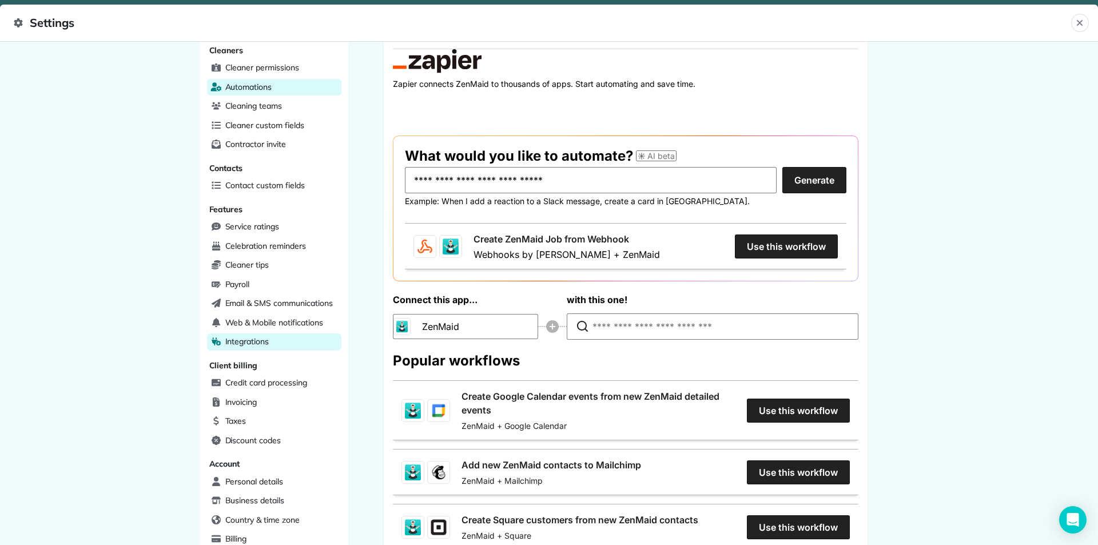
click at [259, 90] on span "Automations" at bounding box center [248, 86] width 47 height 11
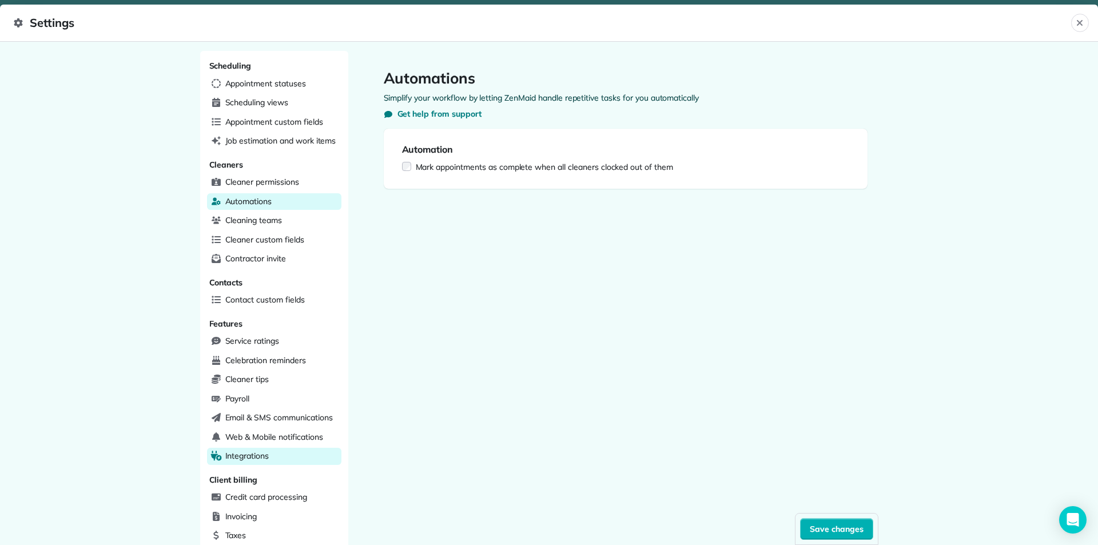
click at [251, 461] on span "Integrations" at bounding box center [247, 455] width 44 height 11
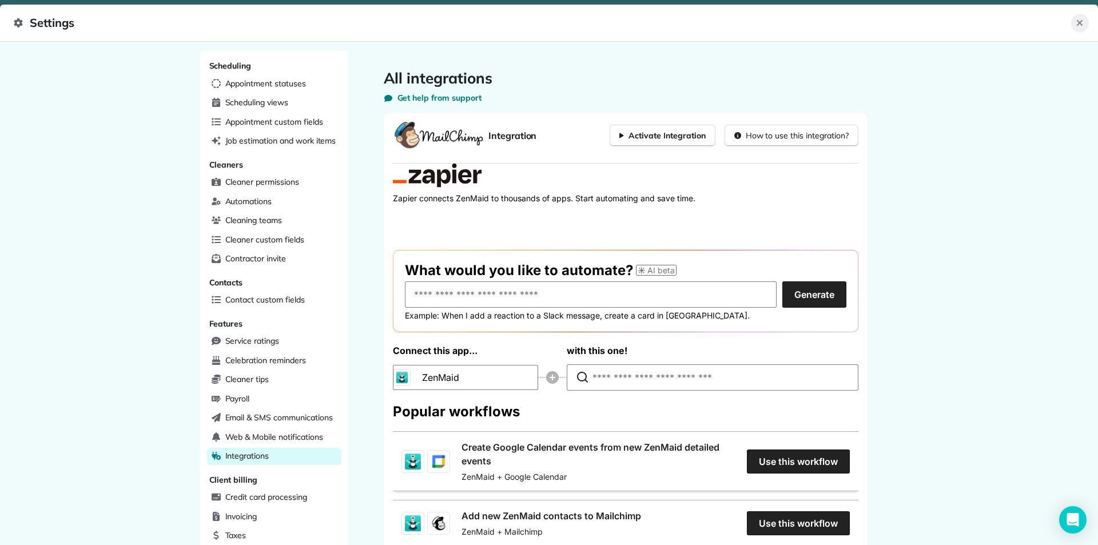
click at [1078, 17] on button "Close" at bounding box center [1080, 23] width 18 height 18
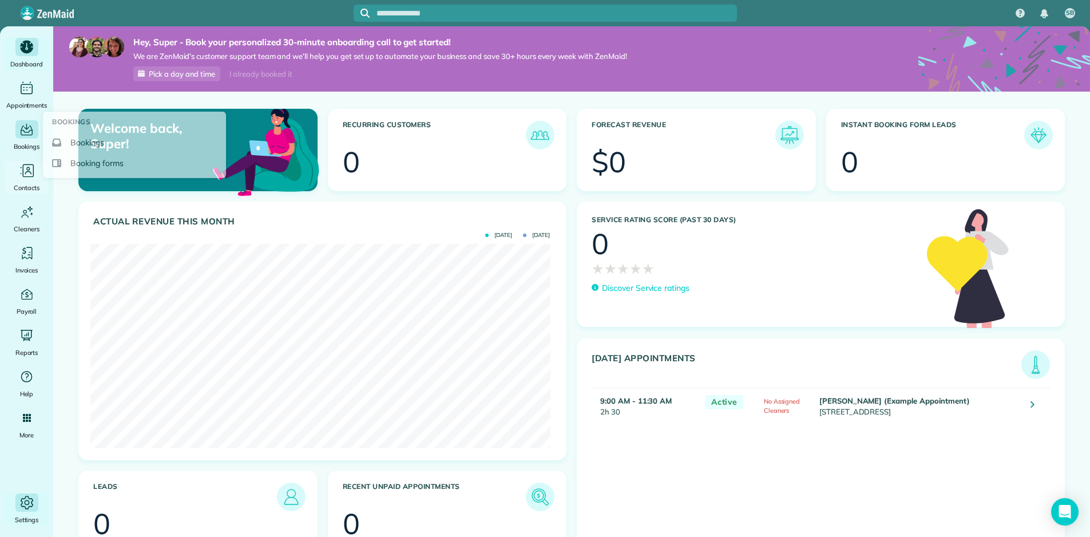
scroll to position [202, 455]
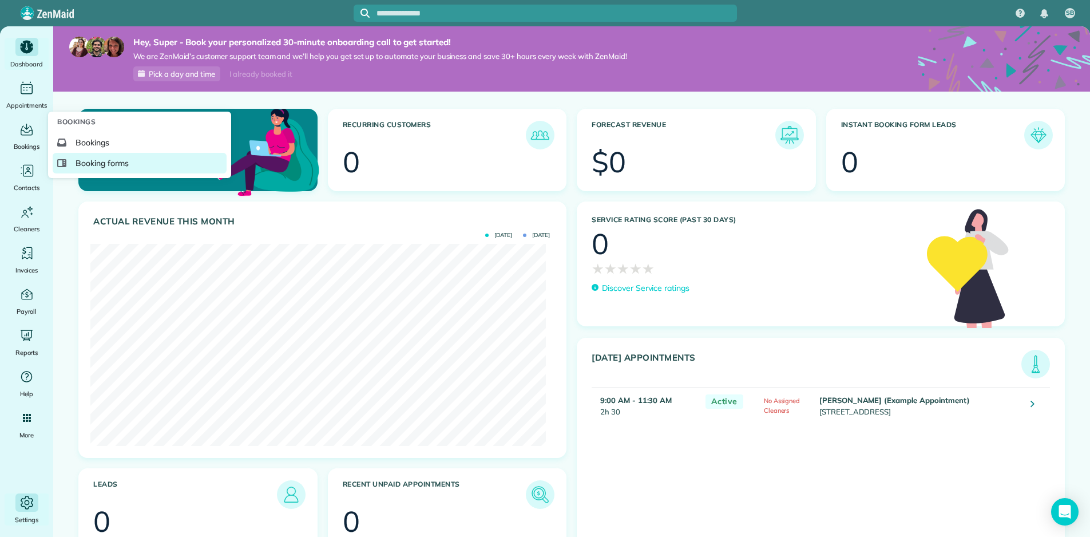
click at [91, 173] on link "Booking forms" at bounding box center [140, 163] width 174 height 21
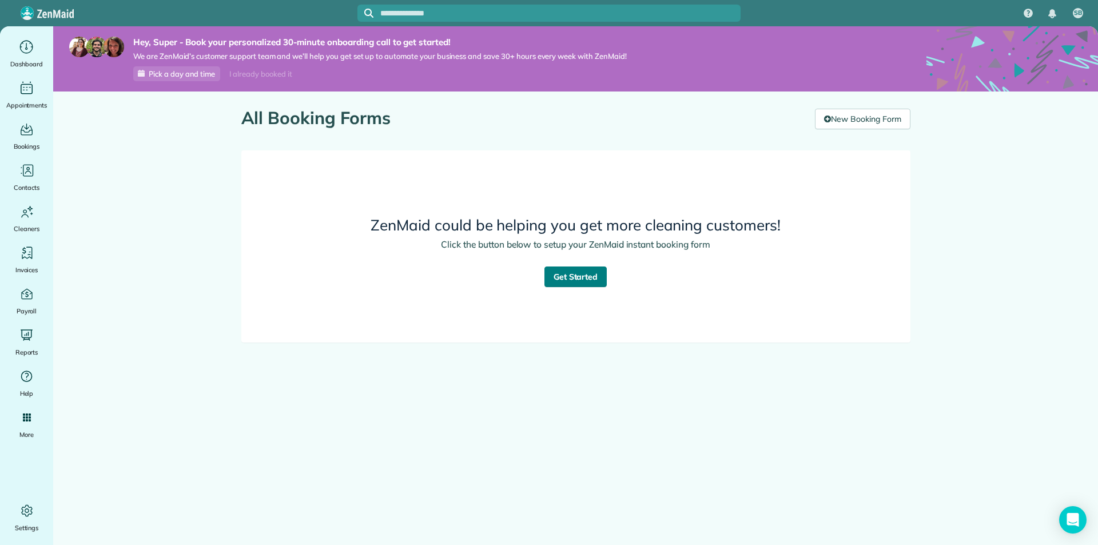
click at [546, 275] on link "Get Started" at bounding box center [576, 277] width 63 height 21
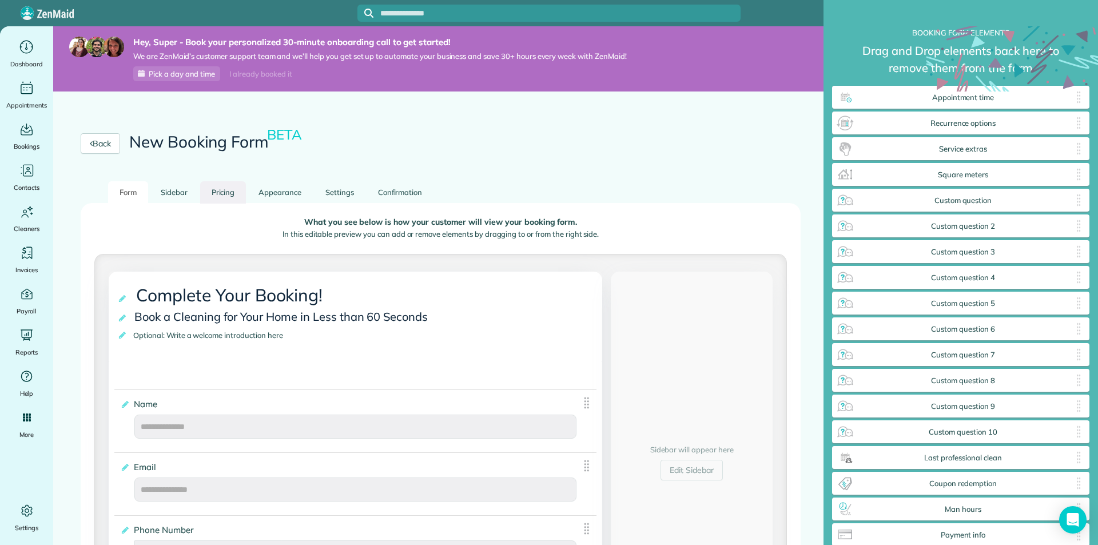
click at [215, 197] on link "Pricing" at bounding box center [223, 192] width 46 height 22
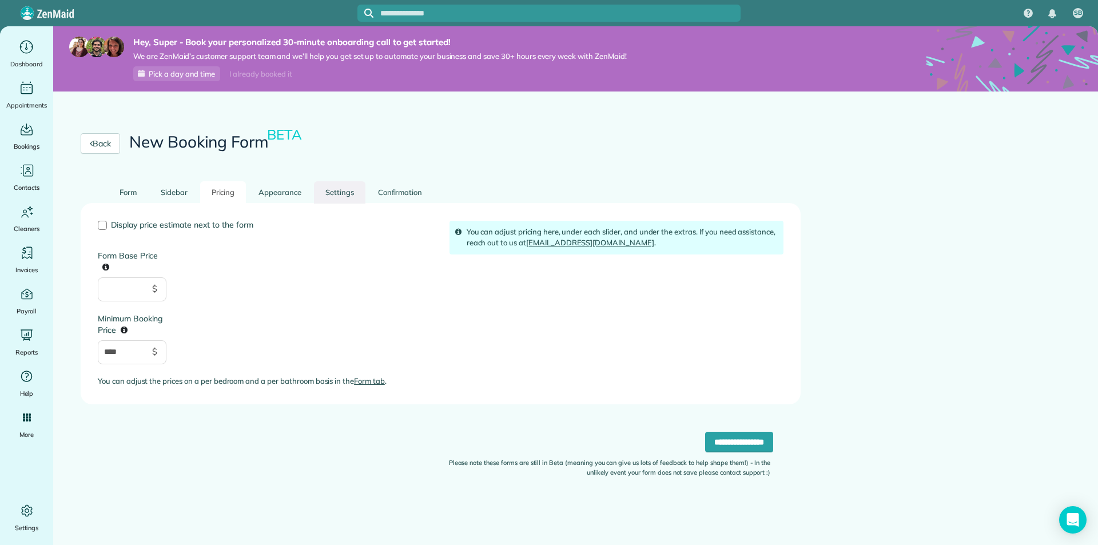
click at [314, 194] on link "Settings" at bounding box center [339, 192] width 51 height 22
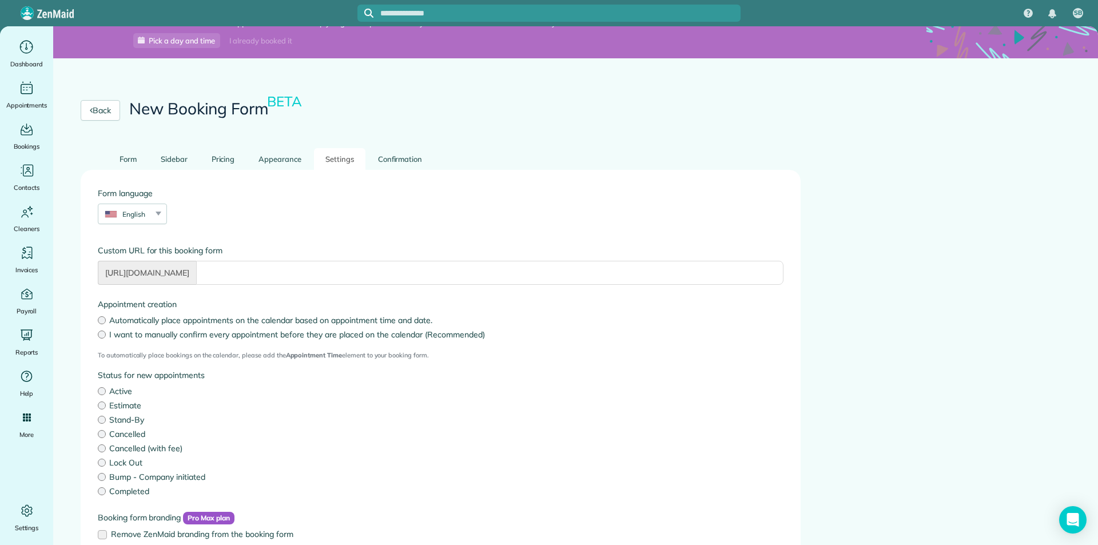
scroll to position [172, 0]
